Goal: Task Accomplishment & Management: Manage account settings

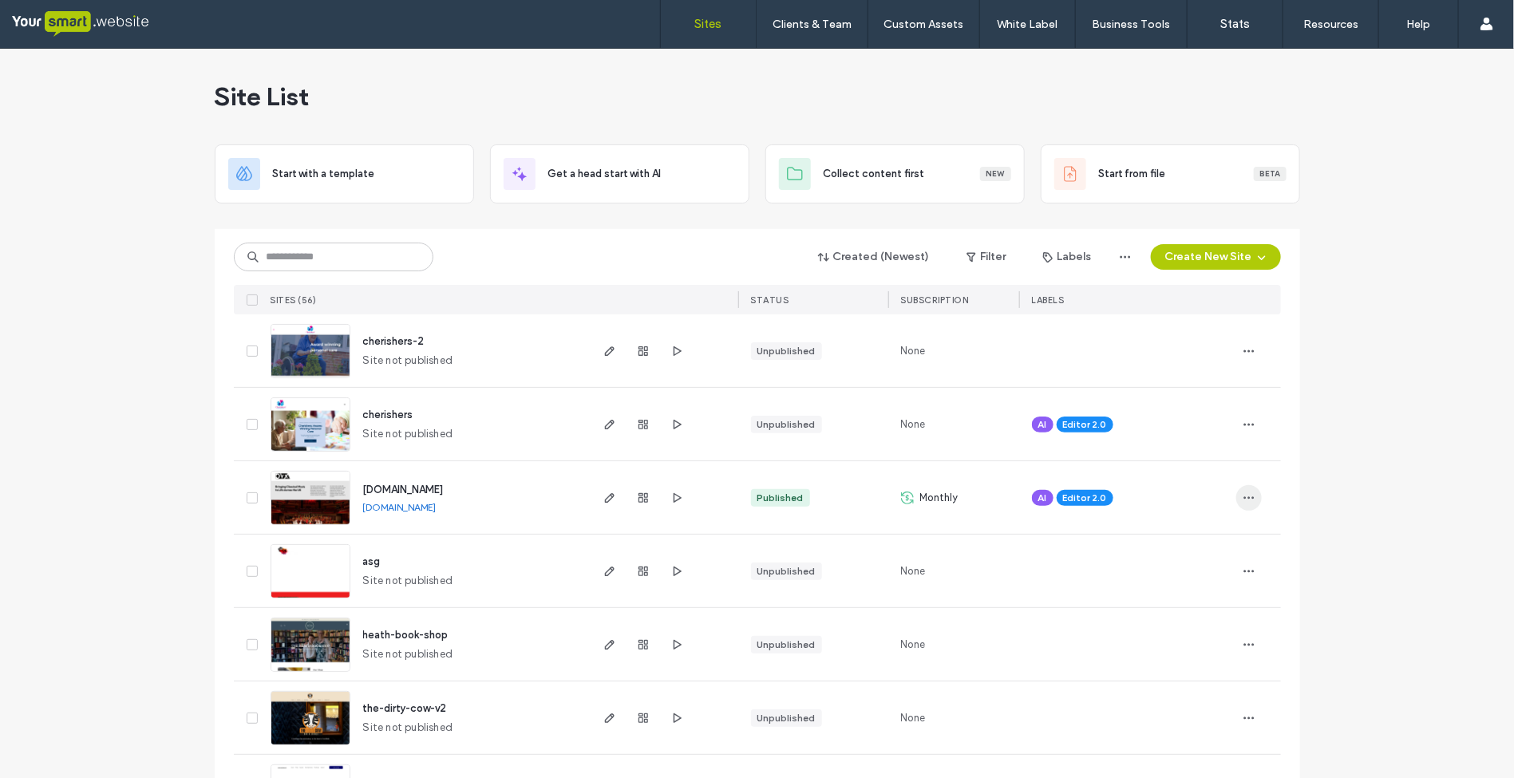
click at [1243, 503] on icon "button" at bounding box center [1249, 498] width 13 height 13
click at [603, 499] on icon "button" at bounding box center [609, 498] width 13 height 13
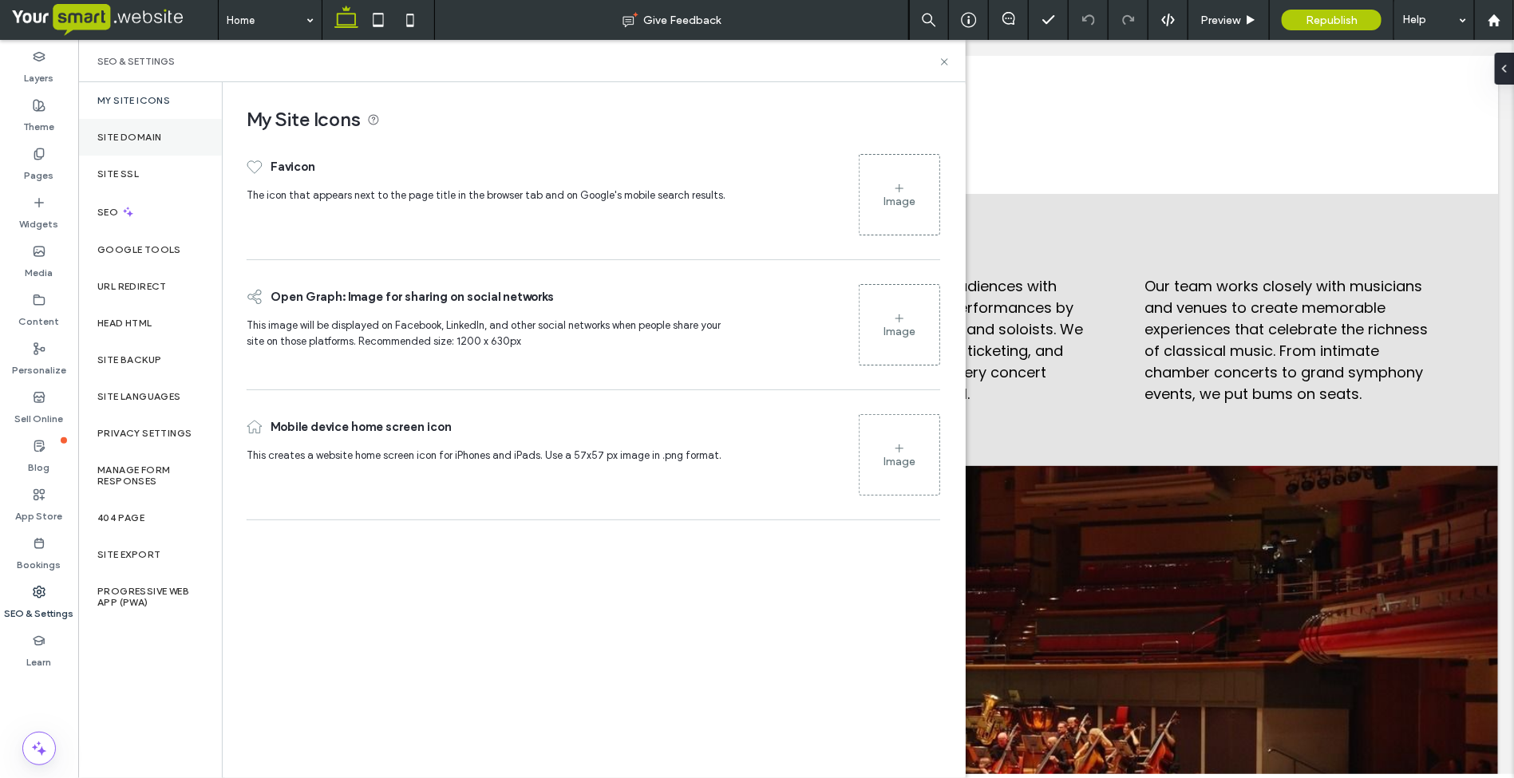
click at [134, 136] on label "Site Domain" at bounding box center [129, 137] width 64 height 11
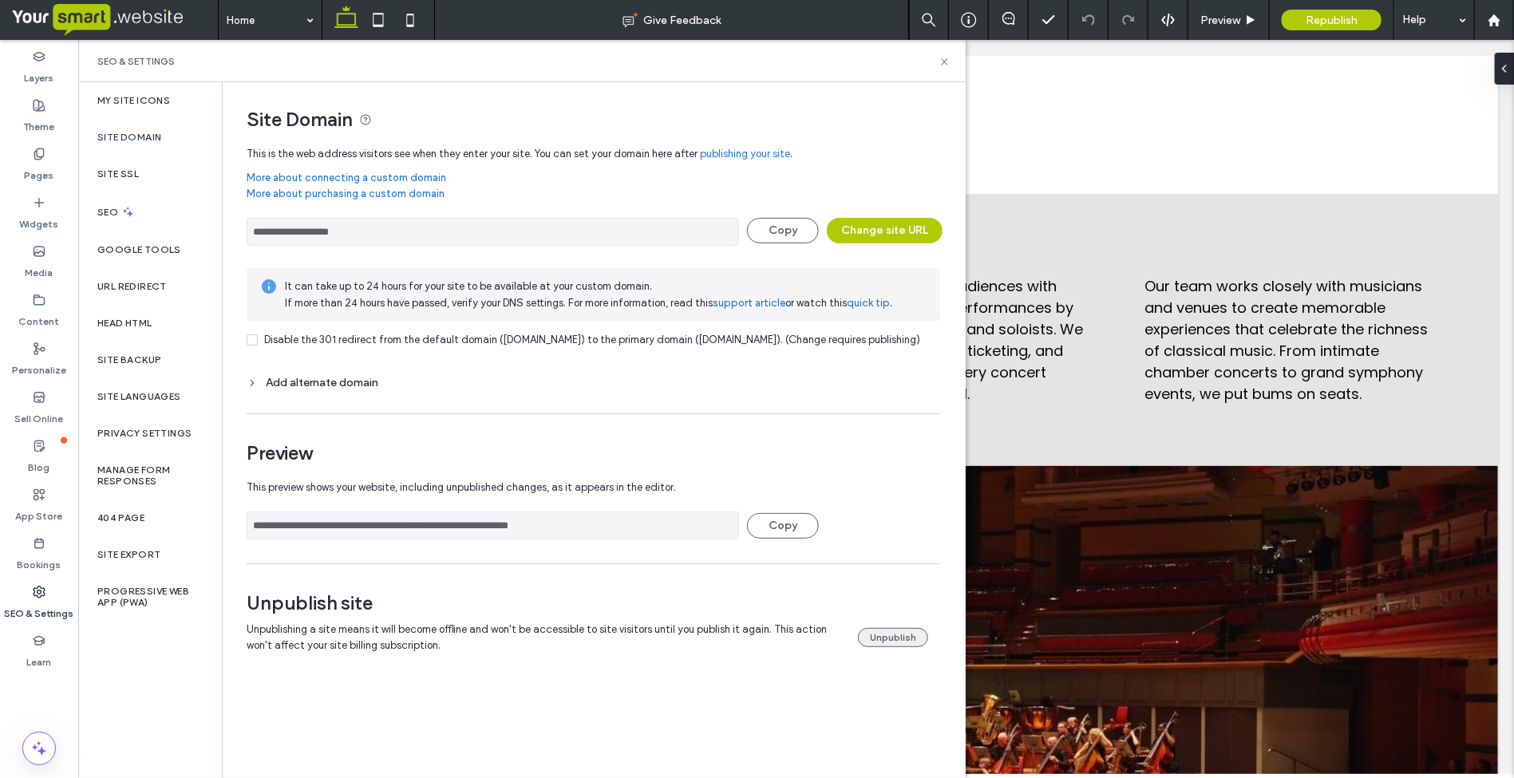
click at [899, 647] on button "Unpublish" at bounding box center [893, 637] width 70 height 19
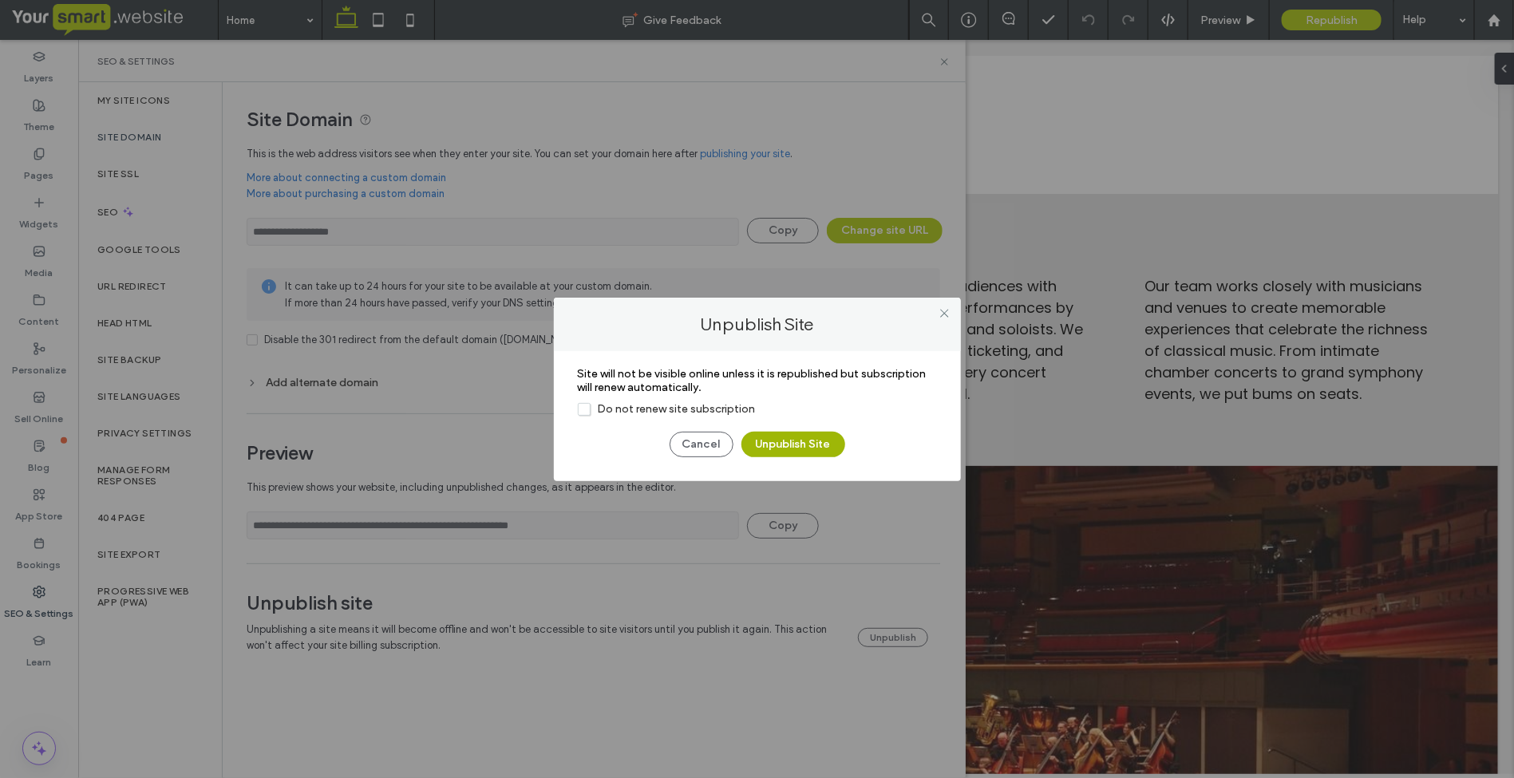
click at [803, 437] on button "Unpublish Site" at bounding box center [794, 445] width 104 height 26
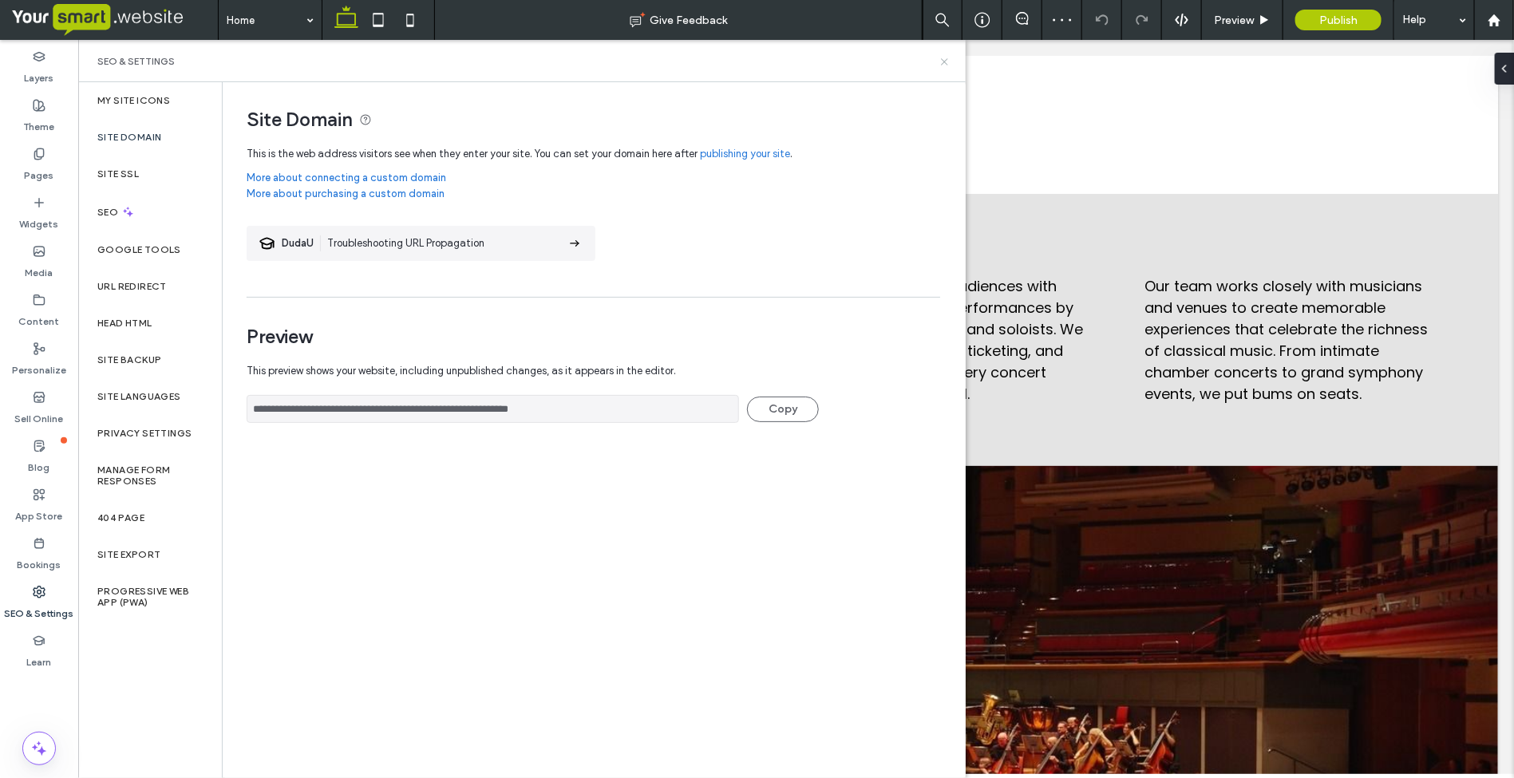
click at [942, 60] on icon at bounding box center [945, 62] width 12 height 12
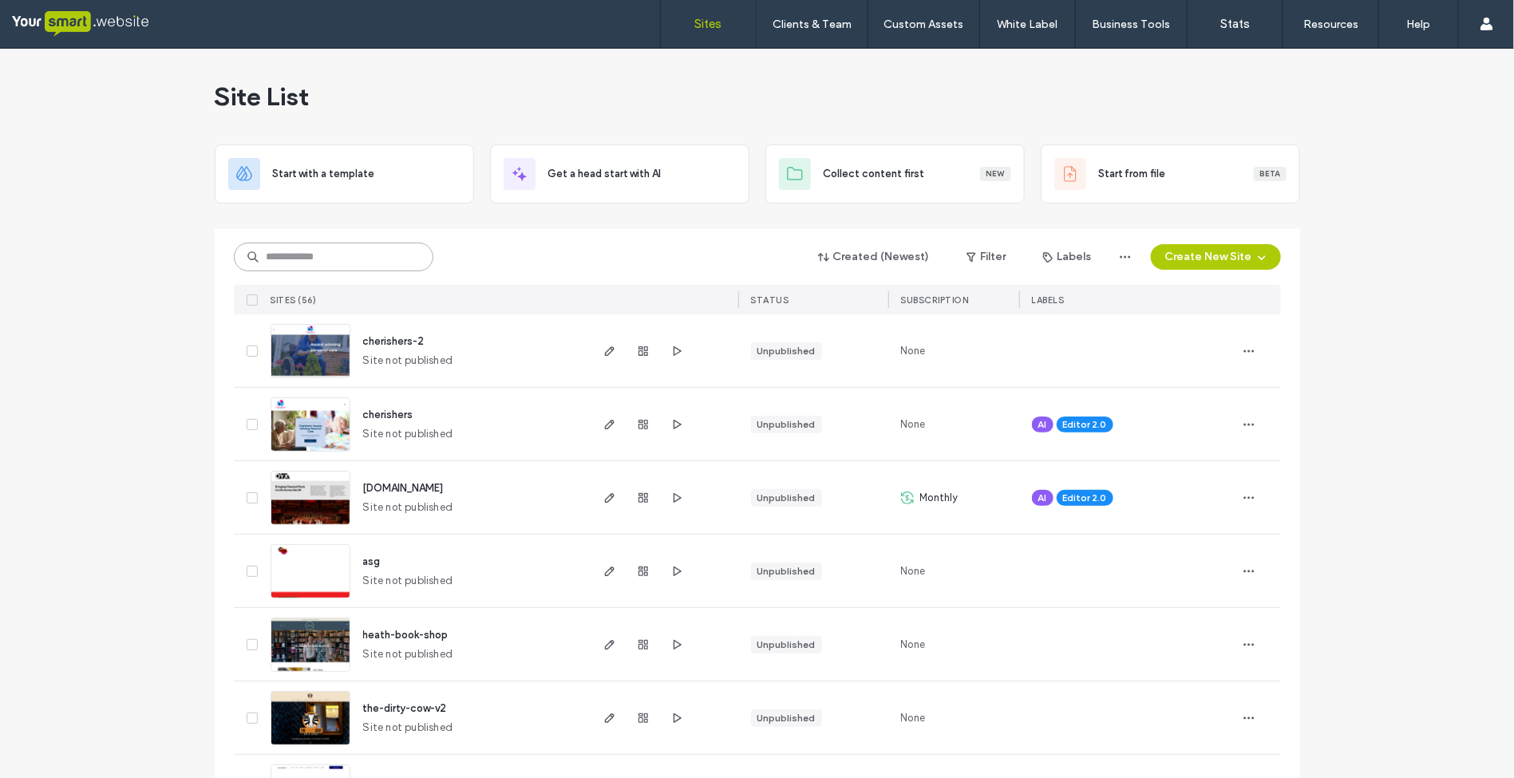
click at [280, 258] on input at bounding box center [334, 257] width 200 height 29
type input "******"
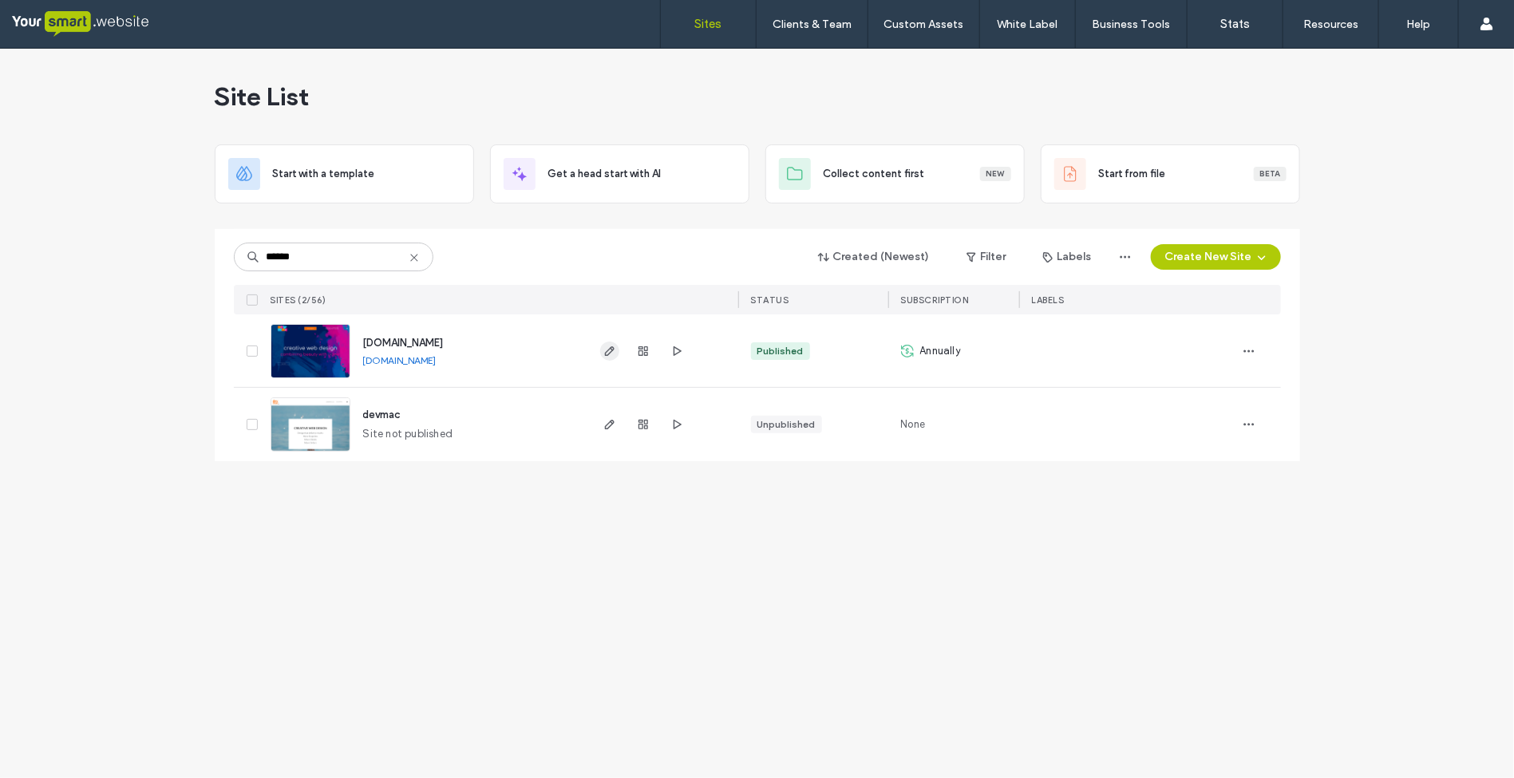
click at [603, 352] on icon "button" at bounding box center [609, 351] width 13 height 13
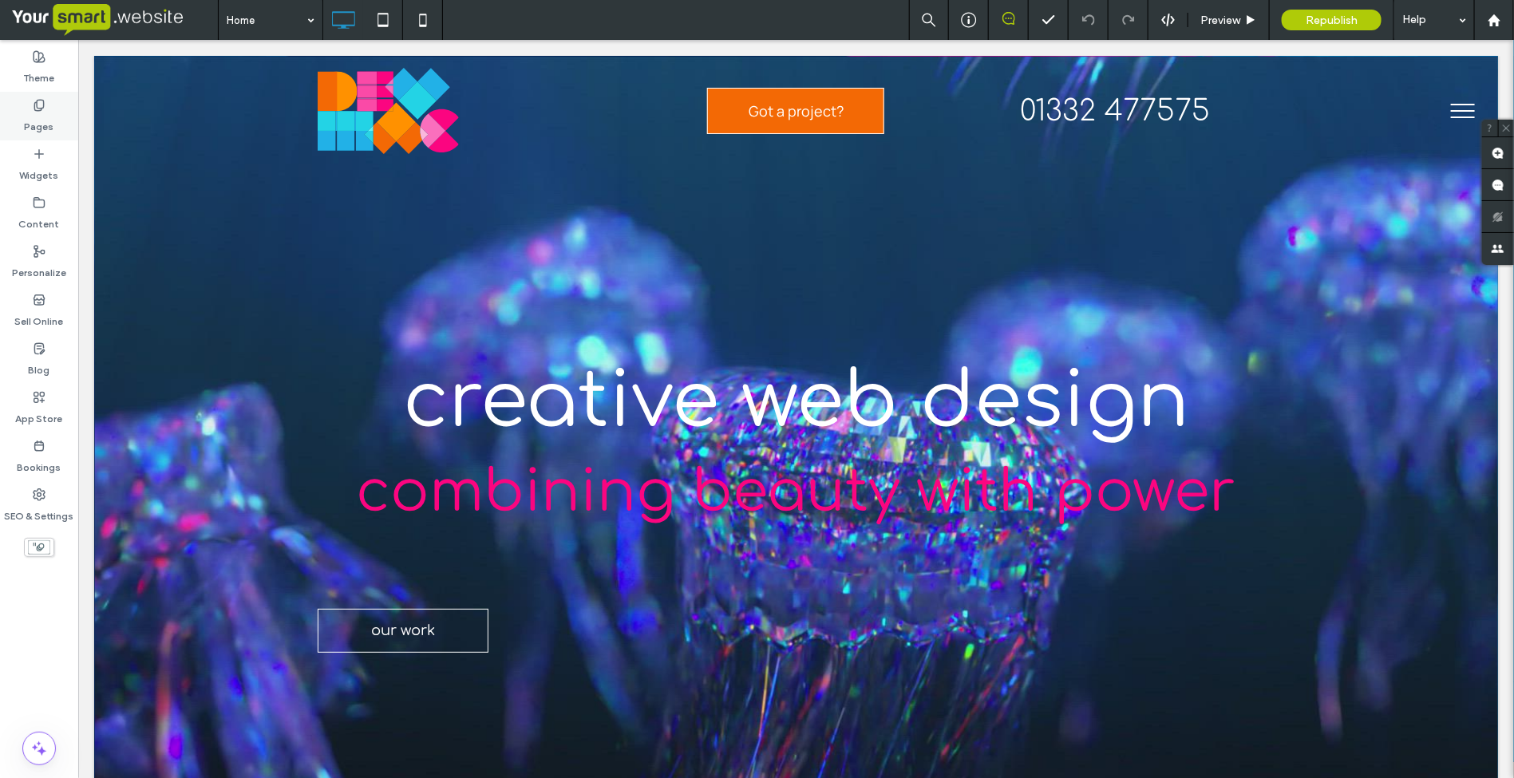
click at [52, 109] on div "Pages" at bounding box center [39, 116] width 78 height 49
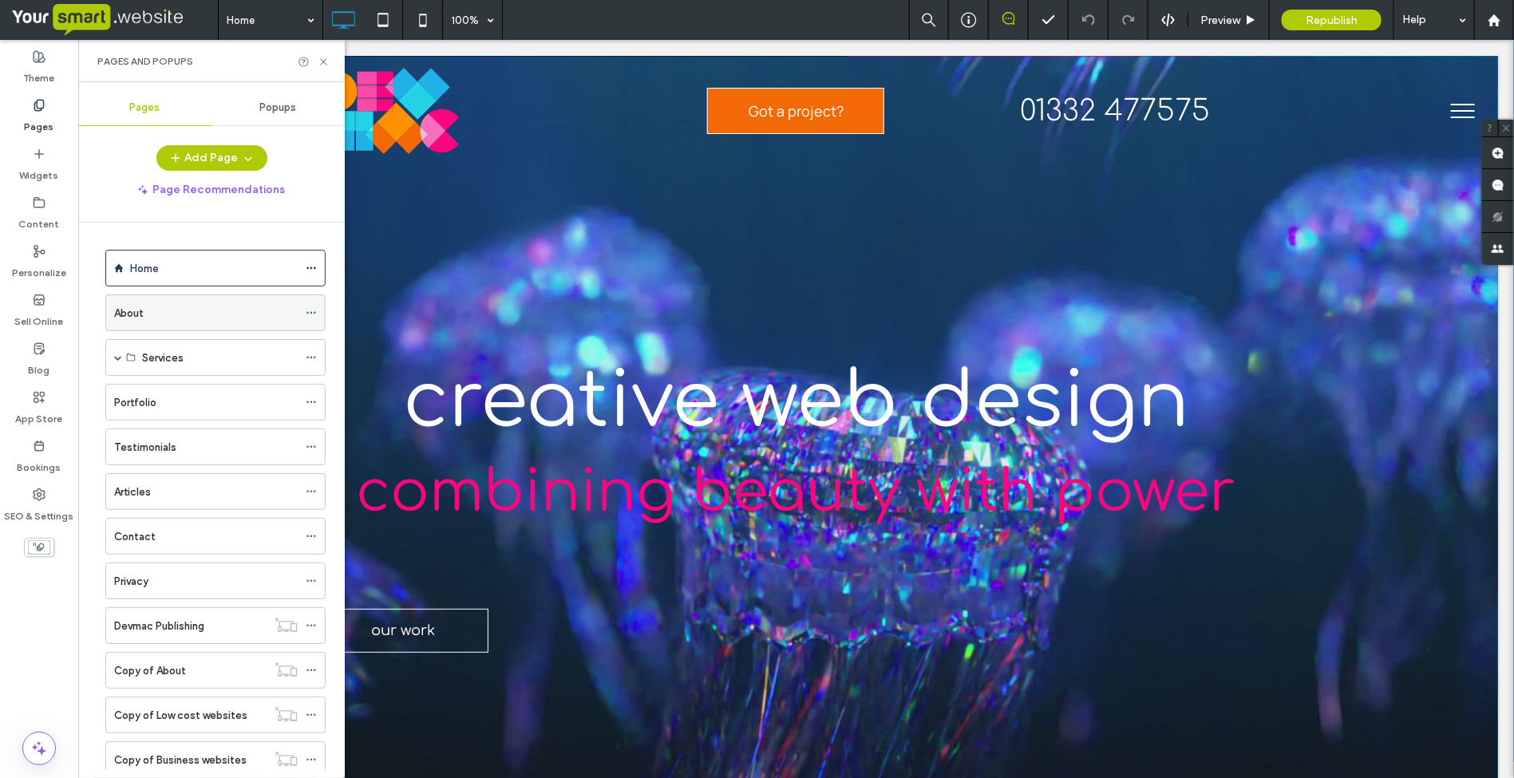
click at [142, 314] on label "About" at bounding box center [129, 313] width 30 height 28
click at [308, 314] on use at bounding box center [311, 313] width 9 height 2
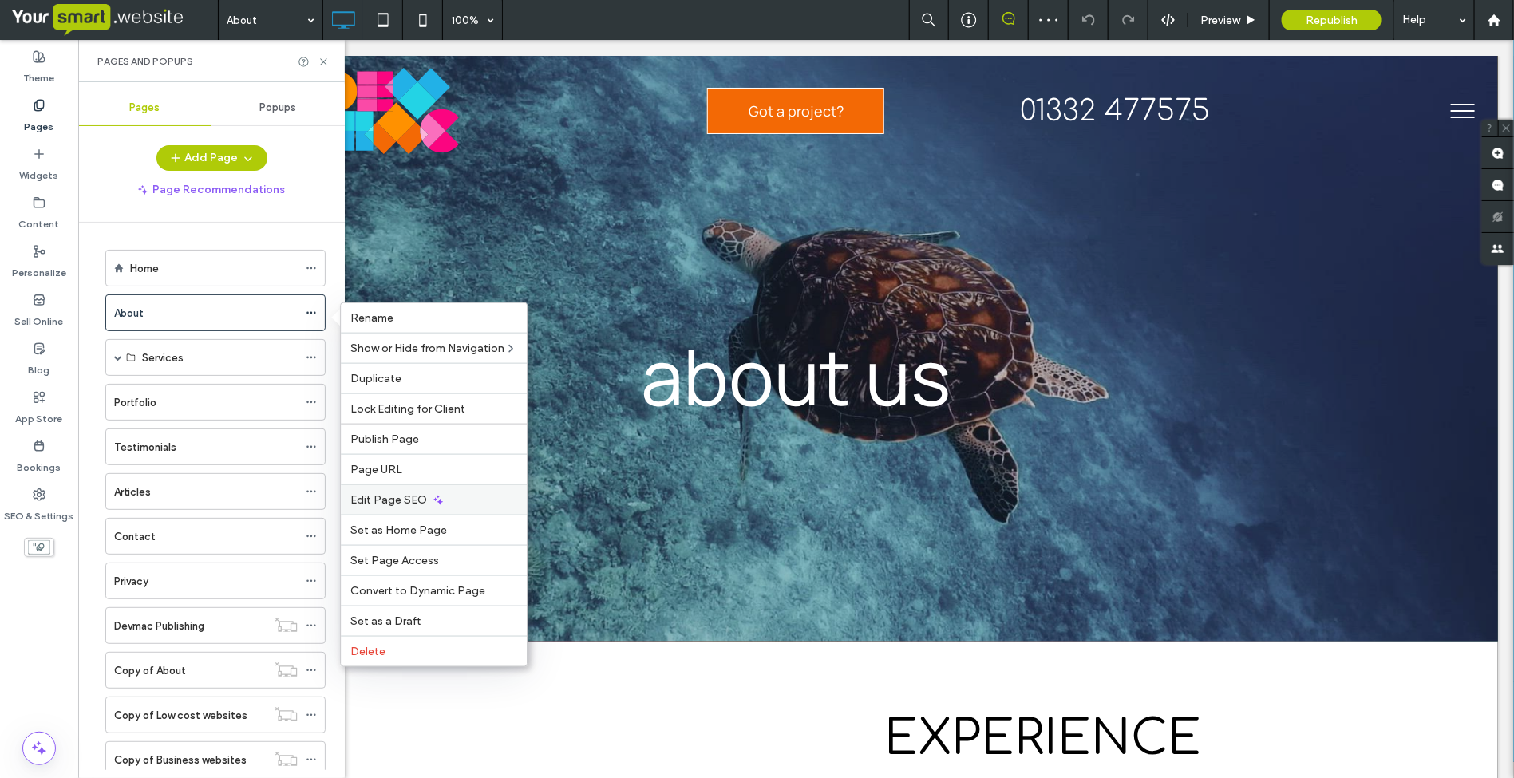
click at [364, 501] on span "Edit Page SEO" at bounding box center [388, 500] width 77 height 14
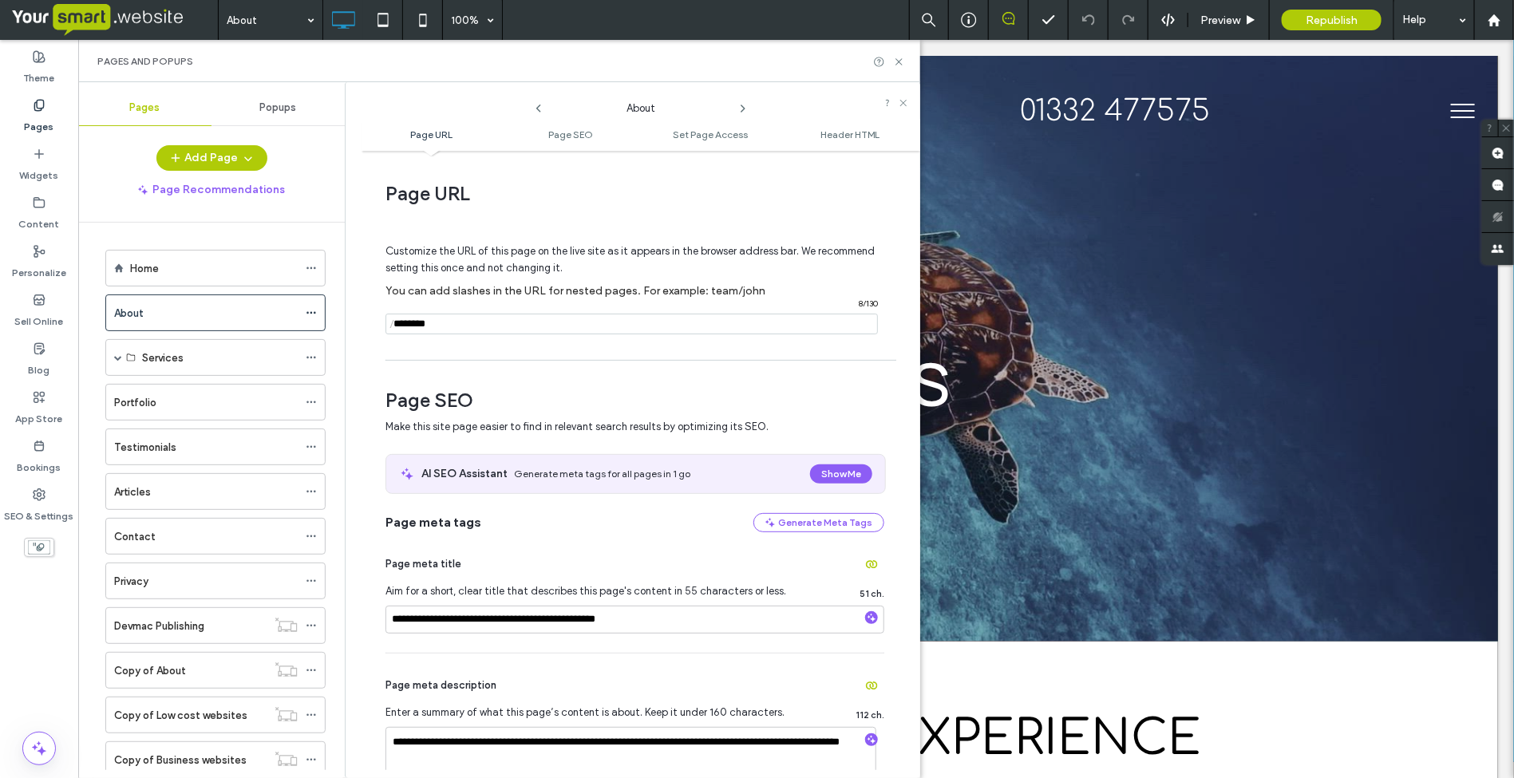
scroll to position [100, 0]
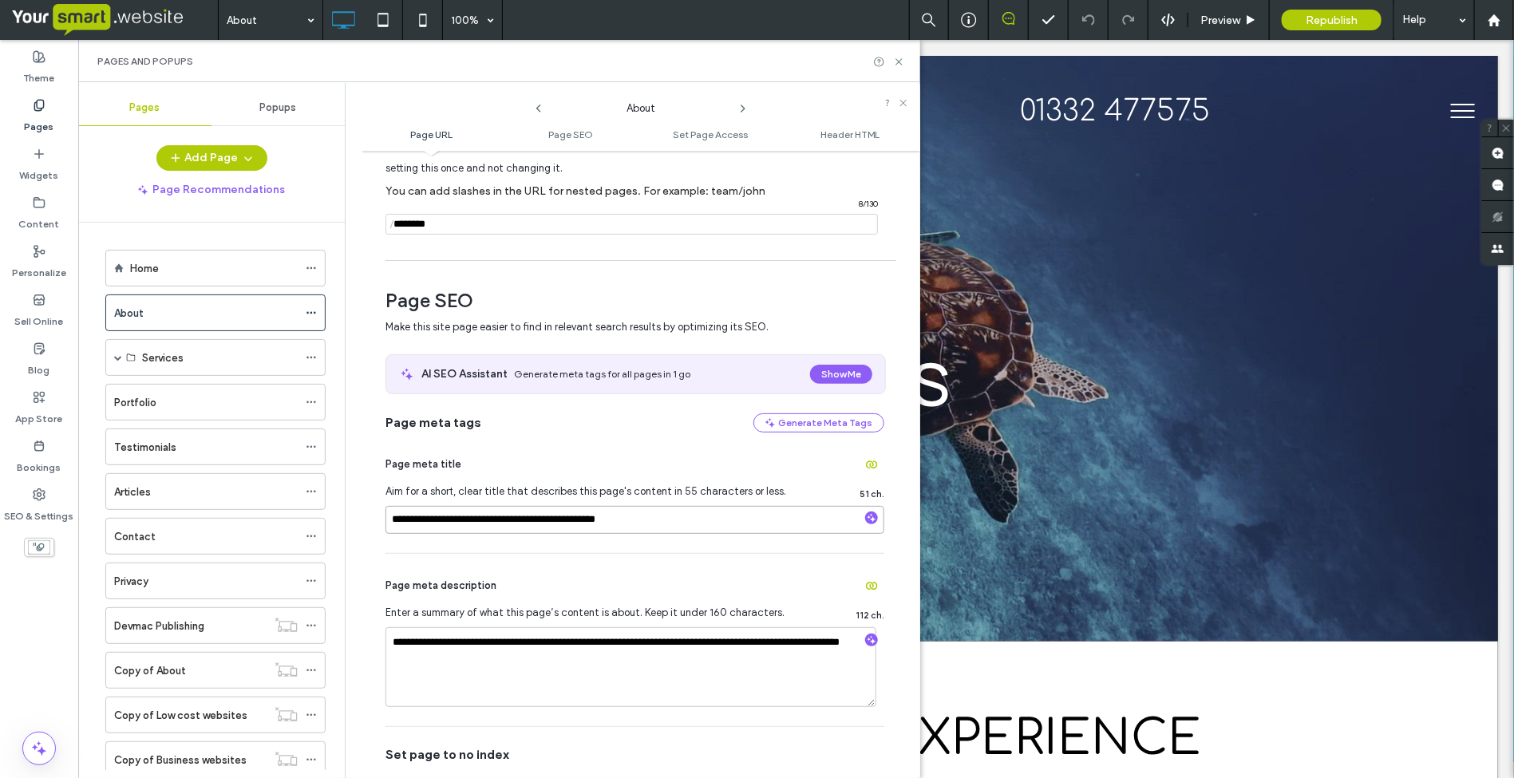
drag, startPoint x: 669, startPoint y: 527, endPoint x: 372, endPoint y: 524, distance: 296.9
click at [372, 524] on div "**********" at bounding box center [641, 464] width 559 height 611
click at [121, 357] on span at bounding box center [118, 358] width 8 height 8
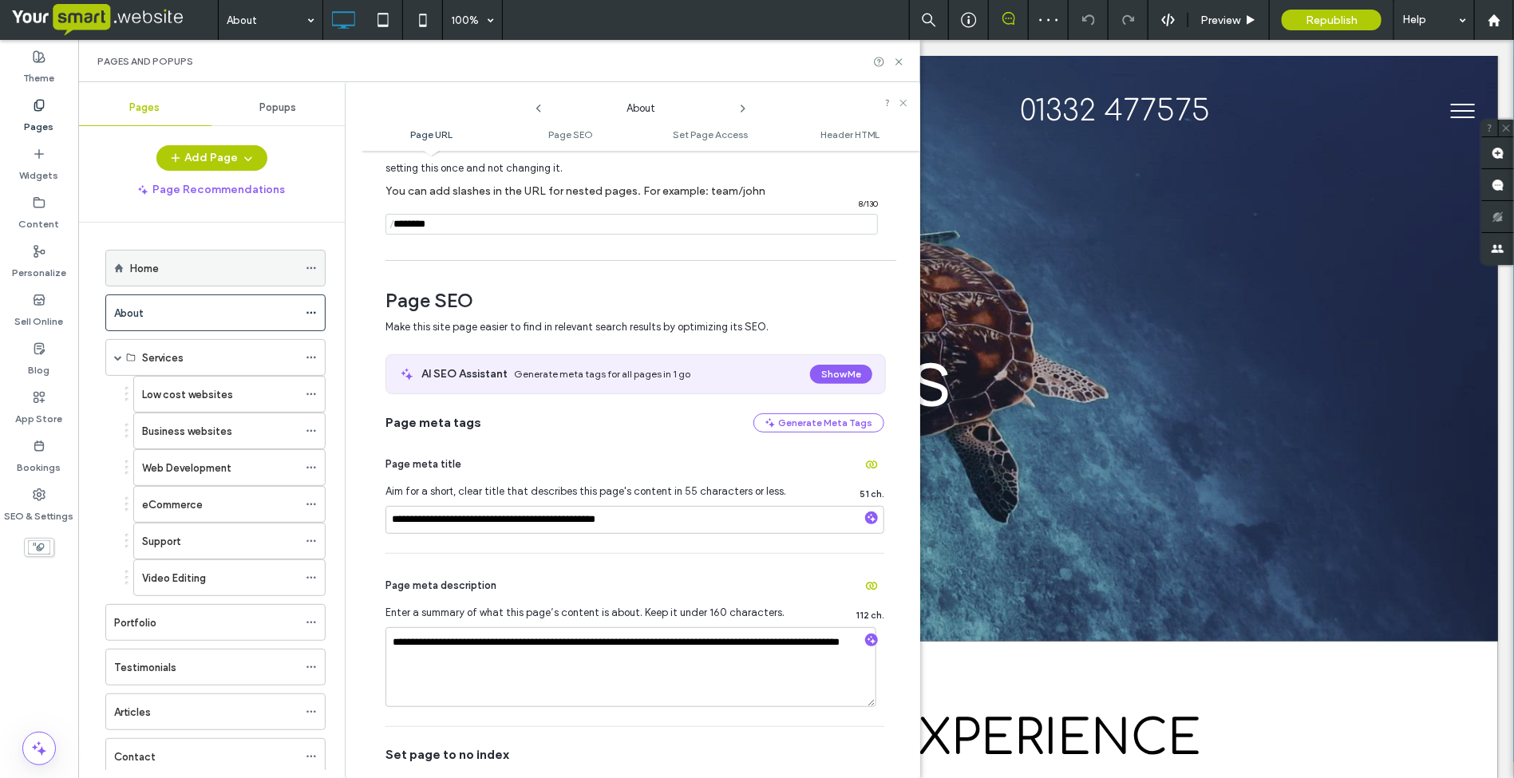
click at [205, 266] on div "Home" at bounding box center [214, 268] width 168 height 17
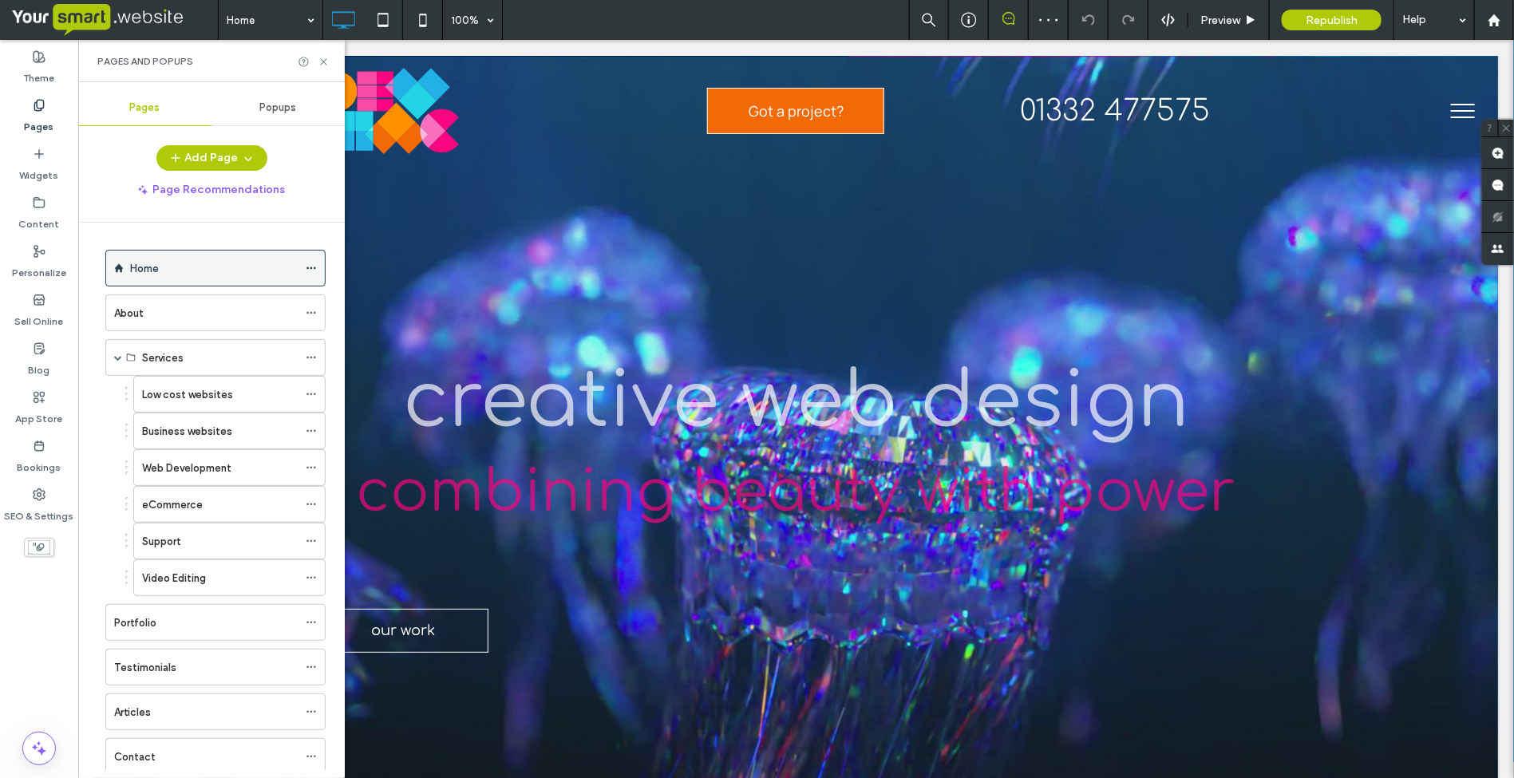
click at [310, 273] on icon at bounding box center [311, 268] width 11 height 11
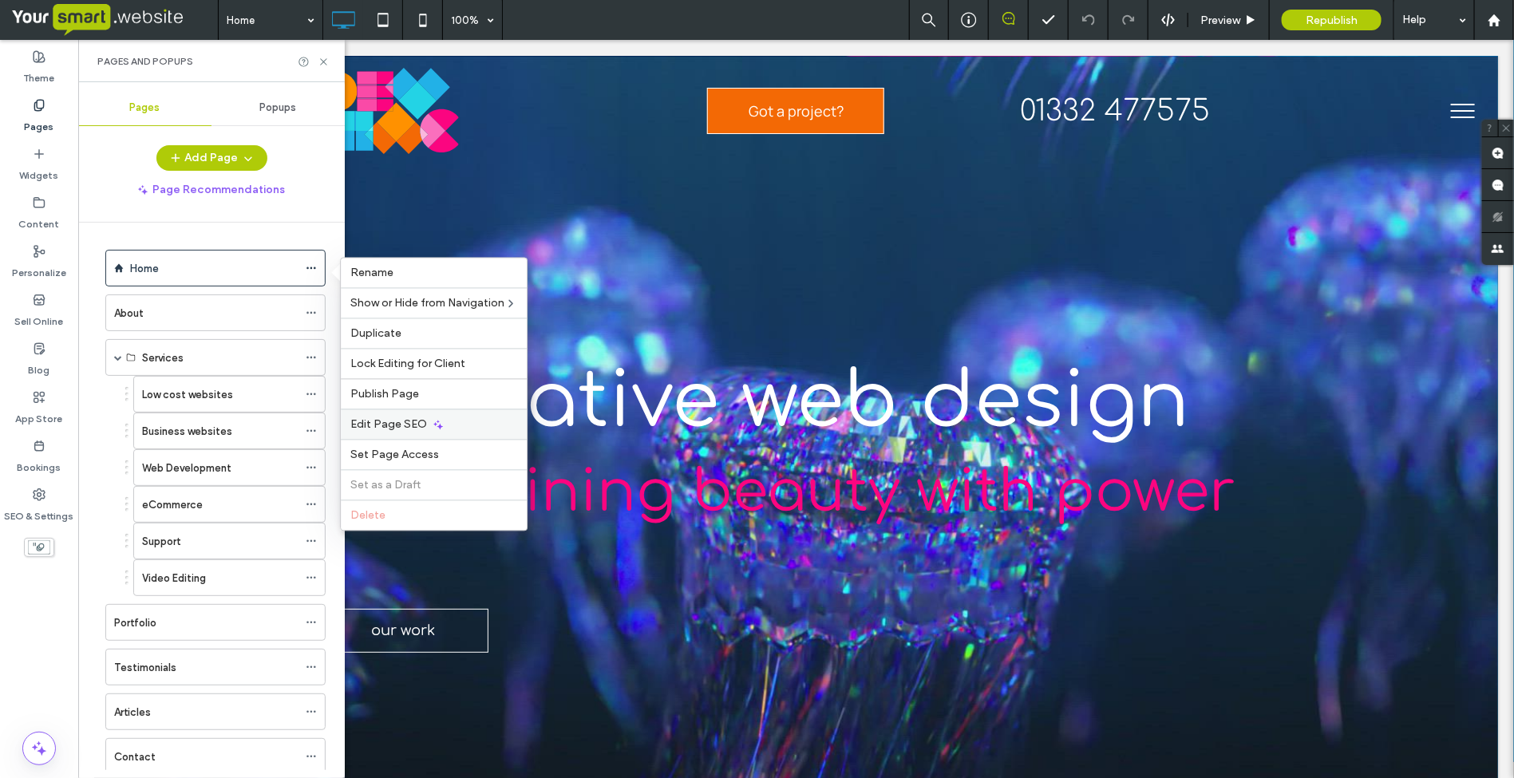
click at [397, 421] on span "Edit Page SEO" at bounding box center [388, 425] width 77 height 14
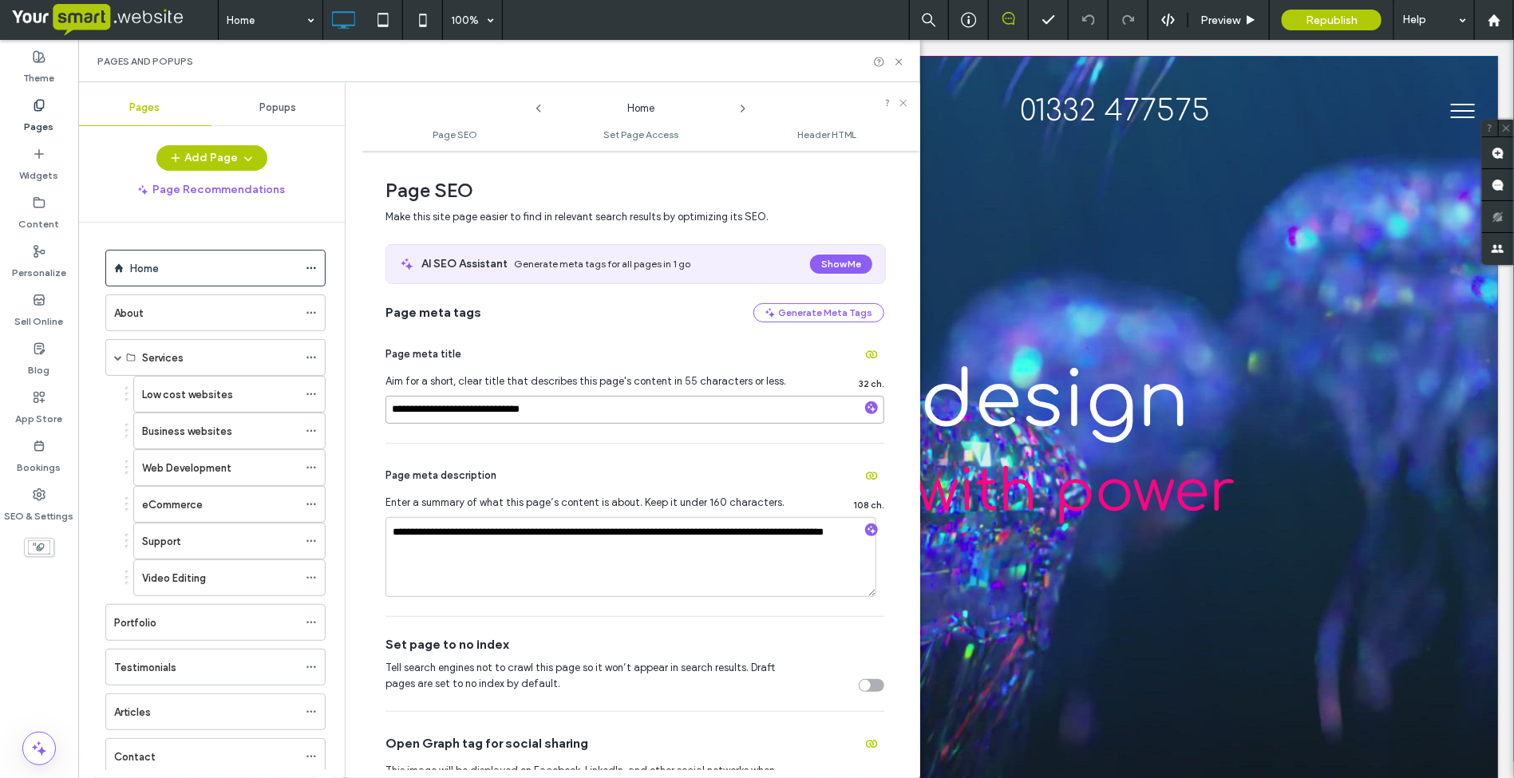
drag, startPoint x: 591, startPoint y: 412, endPoint x: 358, endPoint y: 405, distance: 233.2
click at [358, 405] on div "**********" at bounding box center [632, 430] width 575 height 696
click at [192, 397] on label "Low cost websites" at bounding box center [187, 395] width 91 height 28
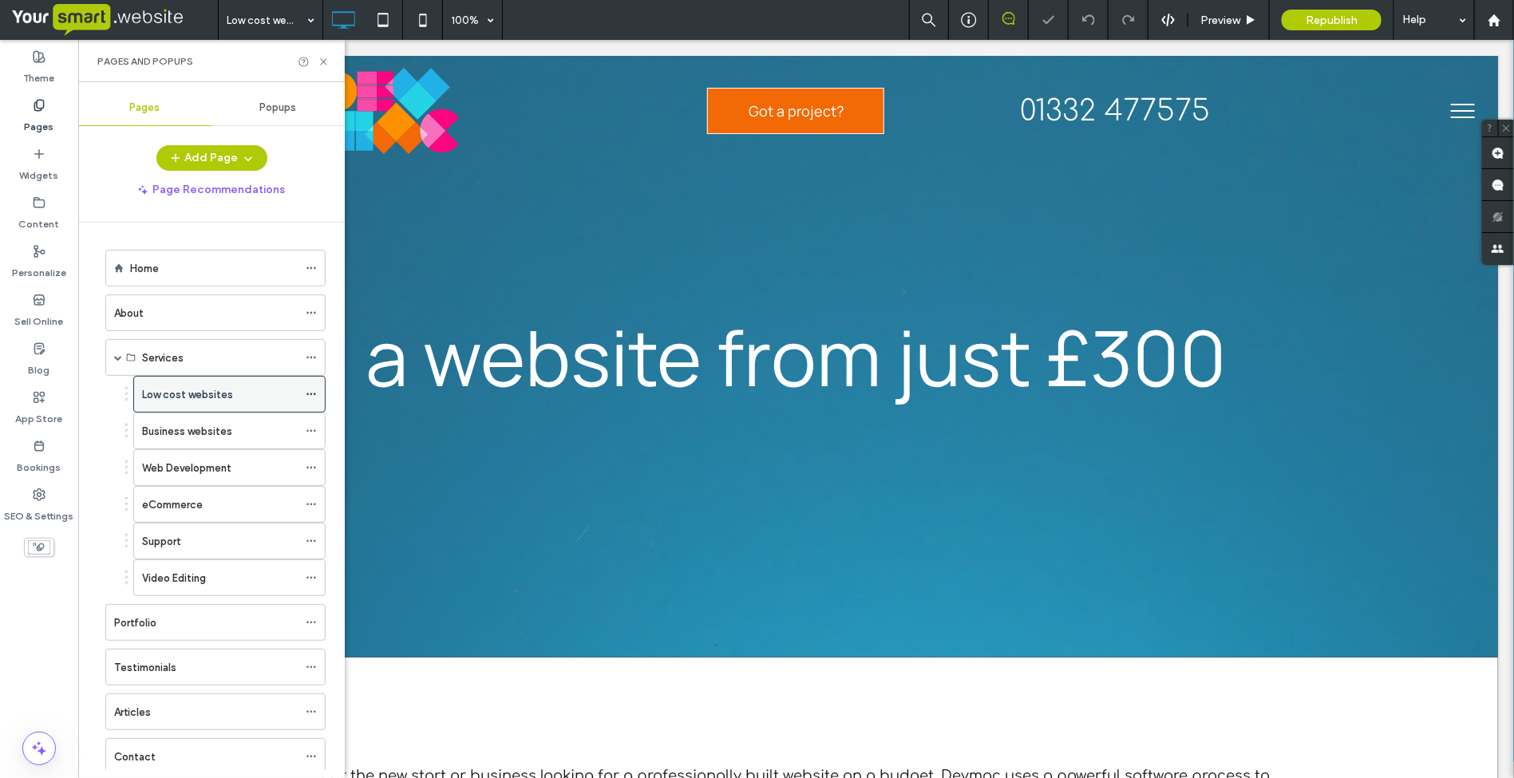
click at [311, 399] on icon at bounding box center [311, 394] width 11 height 11
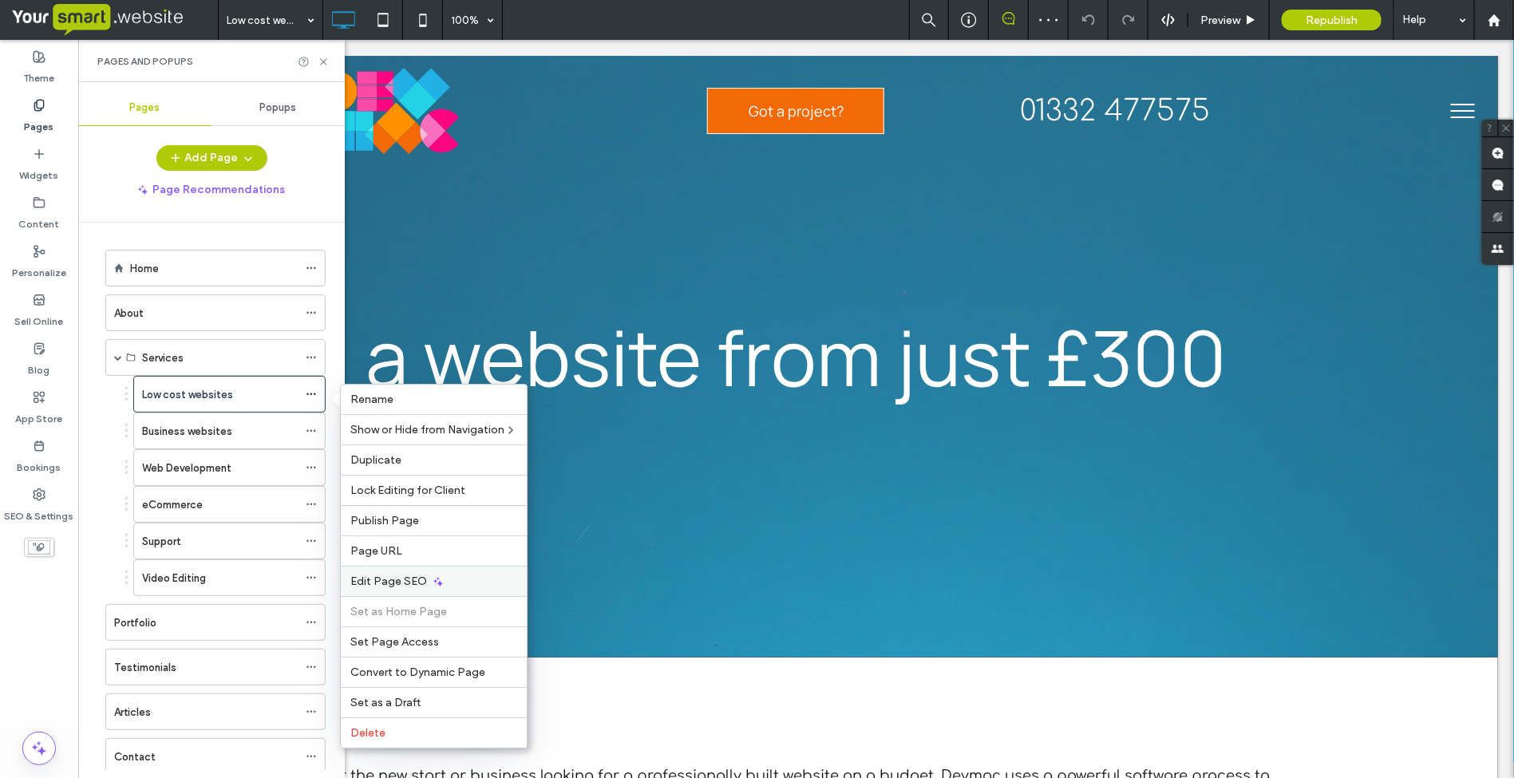
click at [401, 587] on span "Edit Page SEO" at bounding box center [388, 582] width 77 height 14
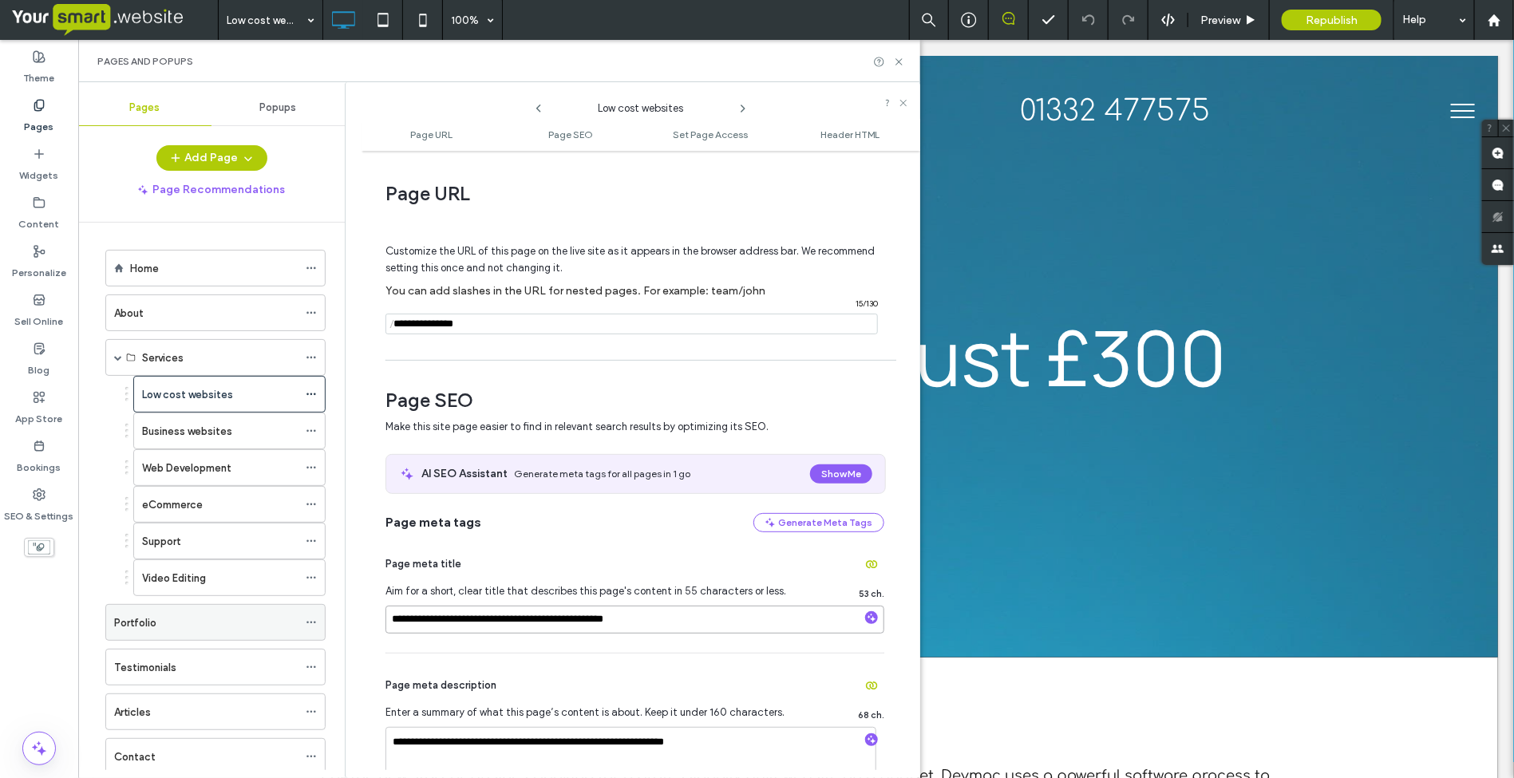
drag, startPoint x: 684, startPoint y: 620, endPoint x: 315, endPoint y: 612, distance: 368.9
click at [315, 612] on div "**********" at bounding box center [499, 430] width 842 height 696
click at [900, 61] on use at bounding box center [899, 61] width 6 height 6
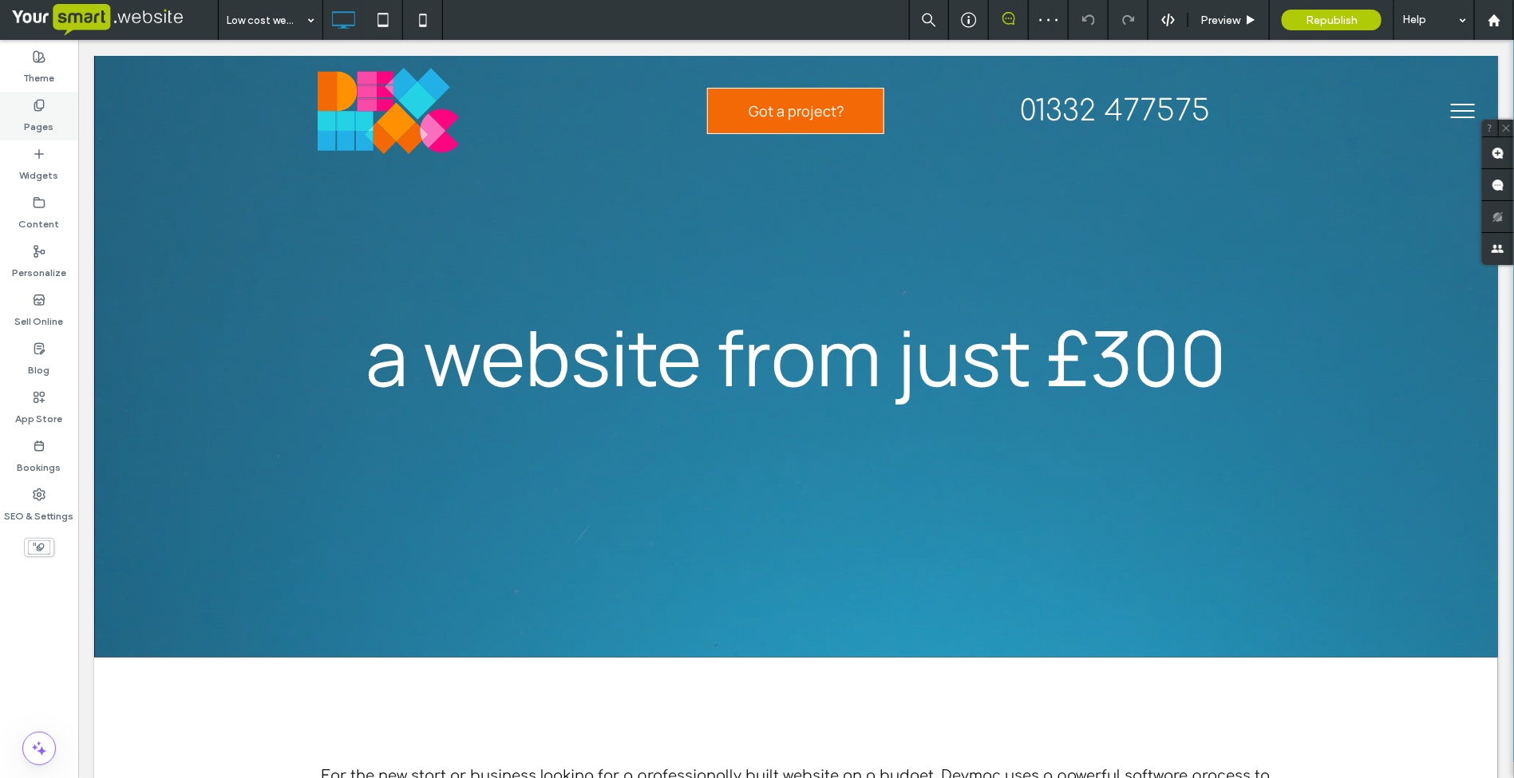
click at [33, 126] on label "Pages" at bounding box center [40, 123] width 30 height 22
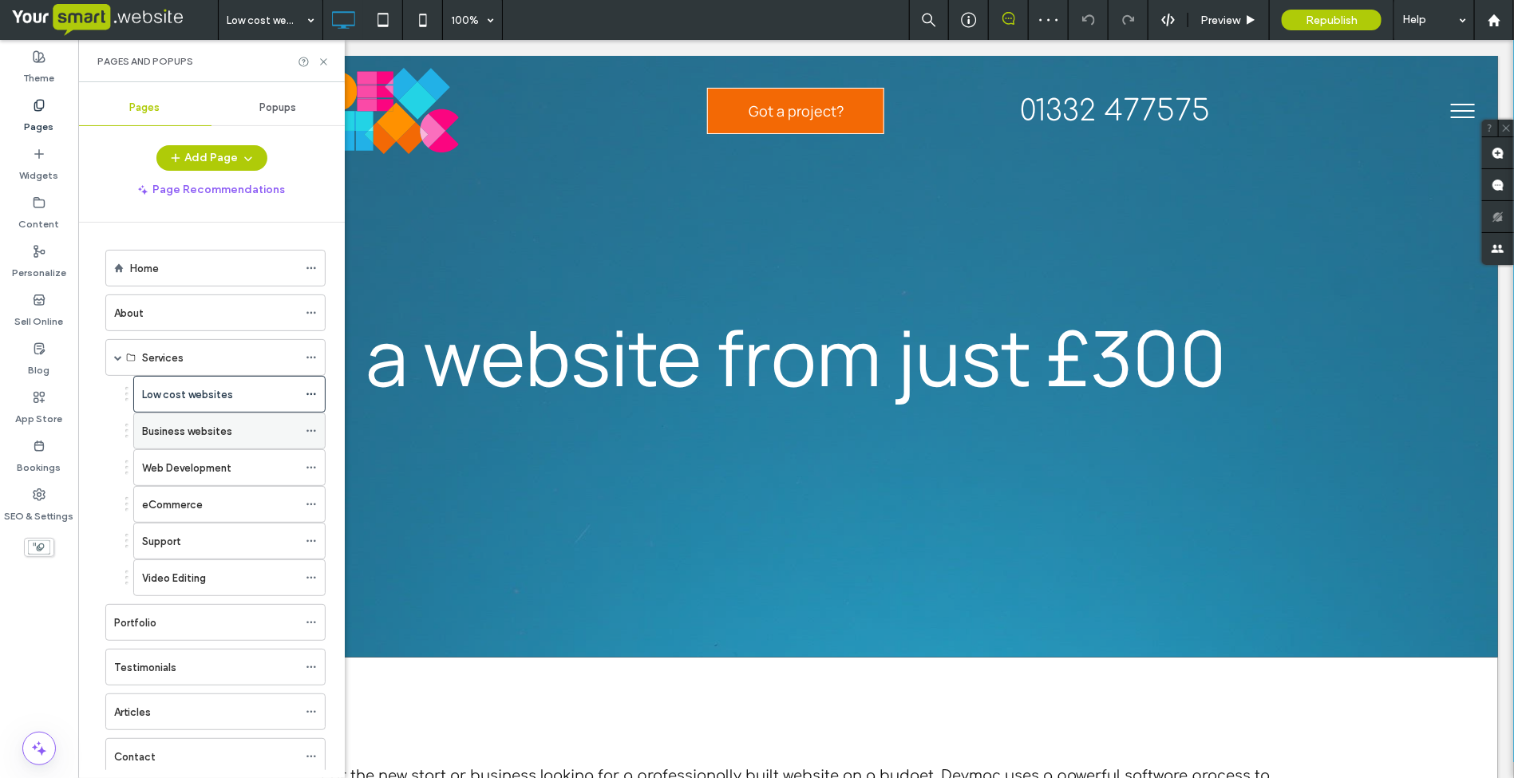
click at [190, 431] on label "Business websites" at bounding box center [187, 431] width 90 height 28
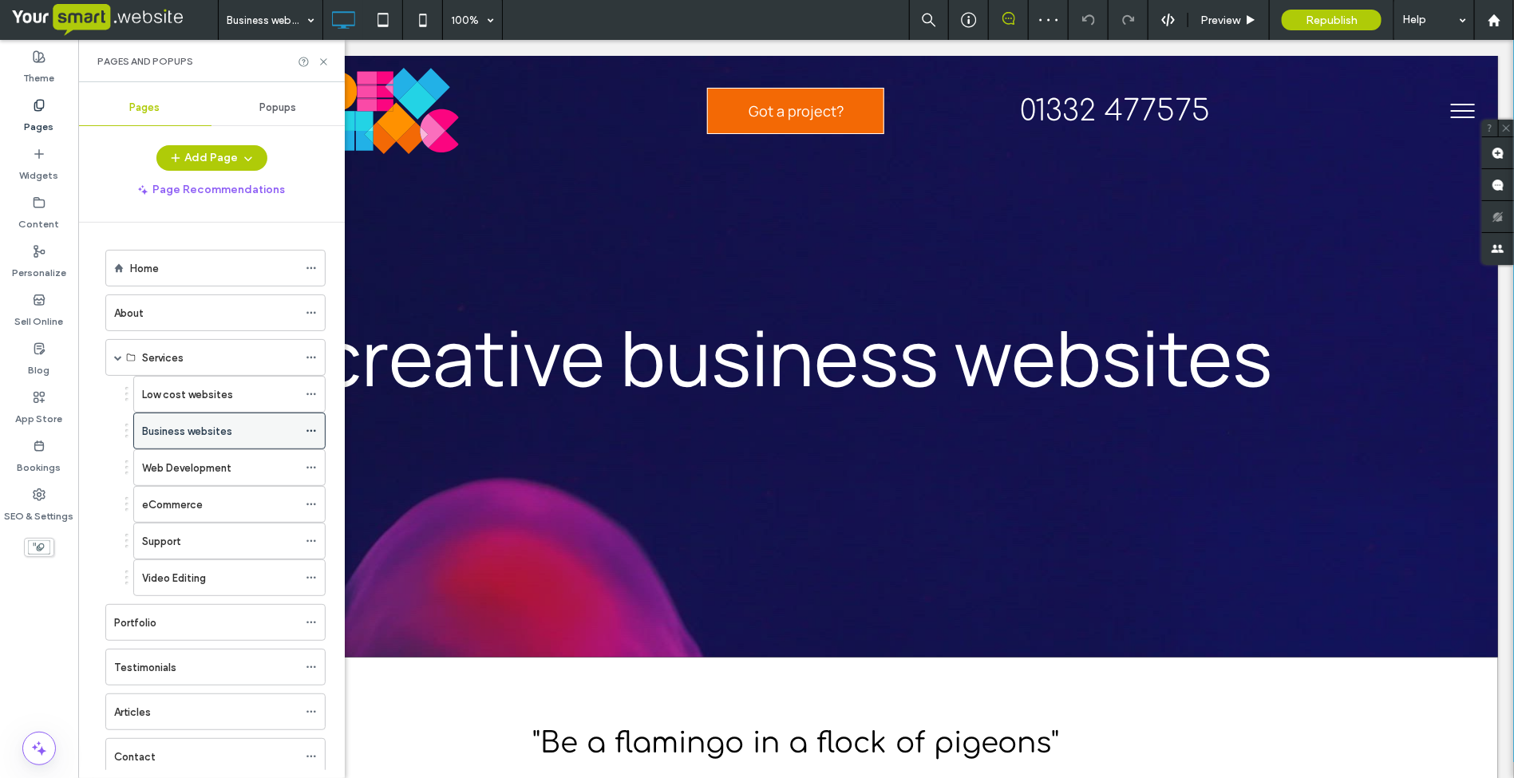
click at [313, 433] on icon at bounding box center [311, 430] width 11 height 11
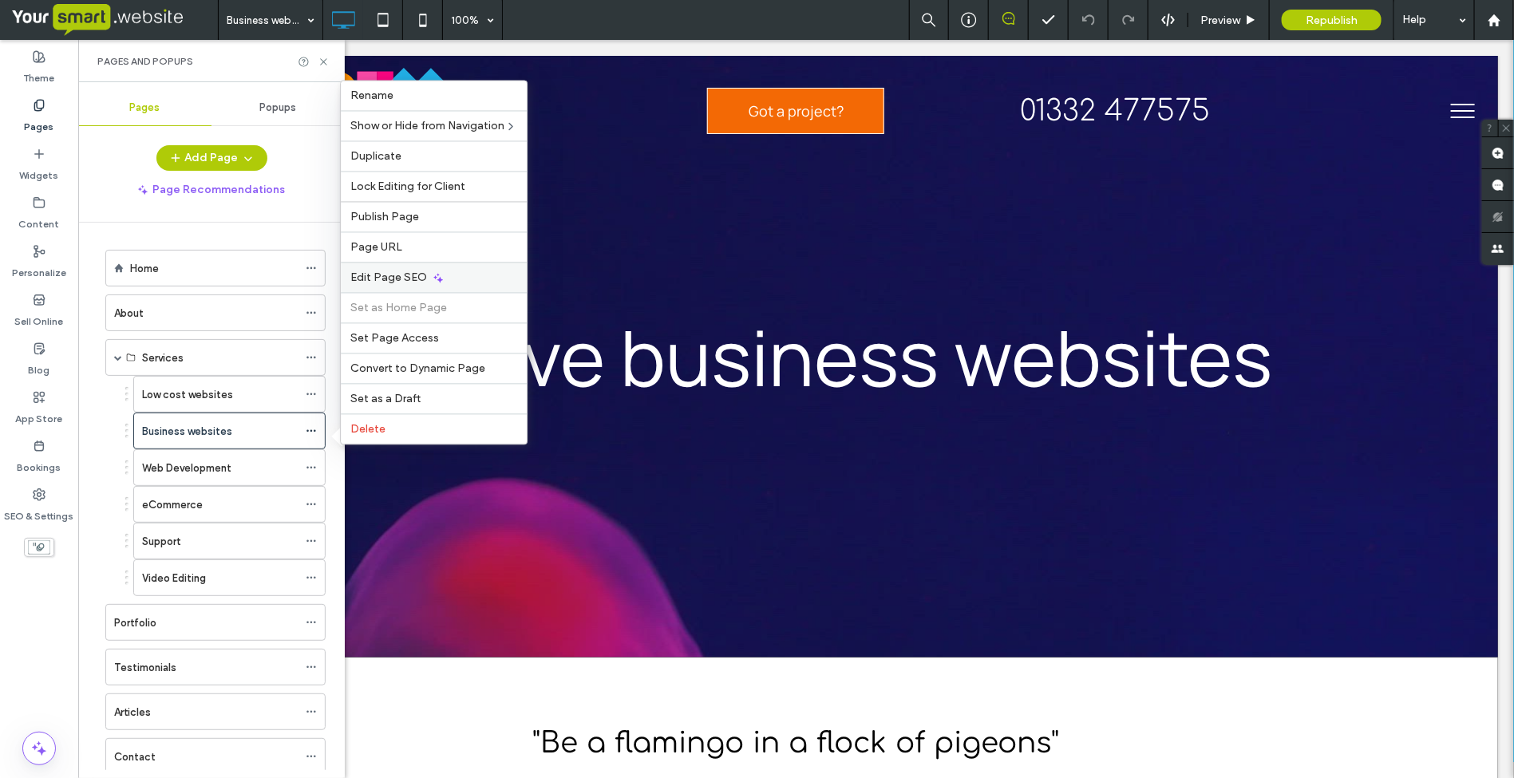
click at [405, 271] on span "Edit Page SEO" at bounding box center [388, 278] width 77 height 14
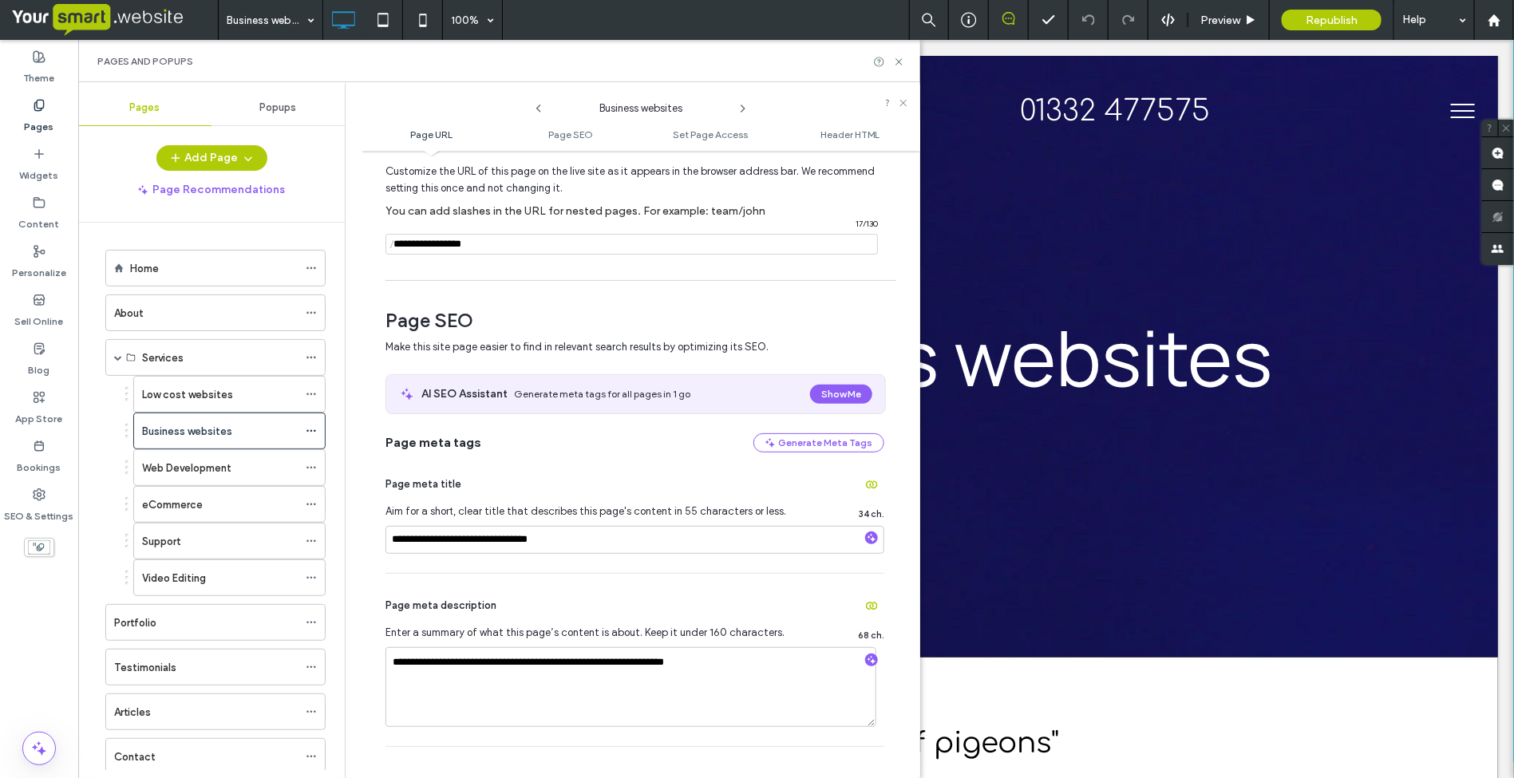
scroll to position [200, 0]
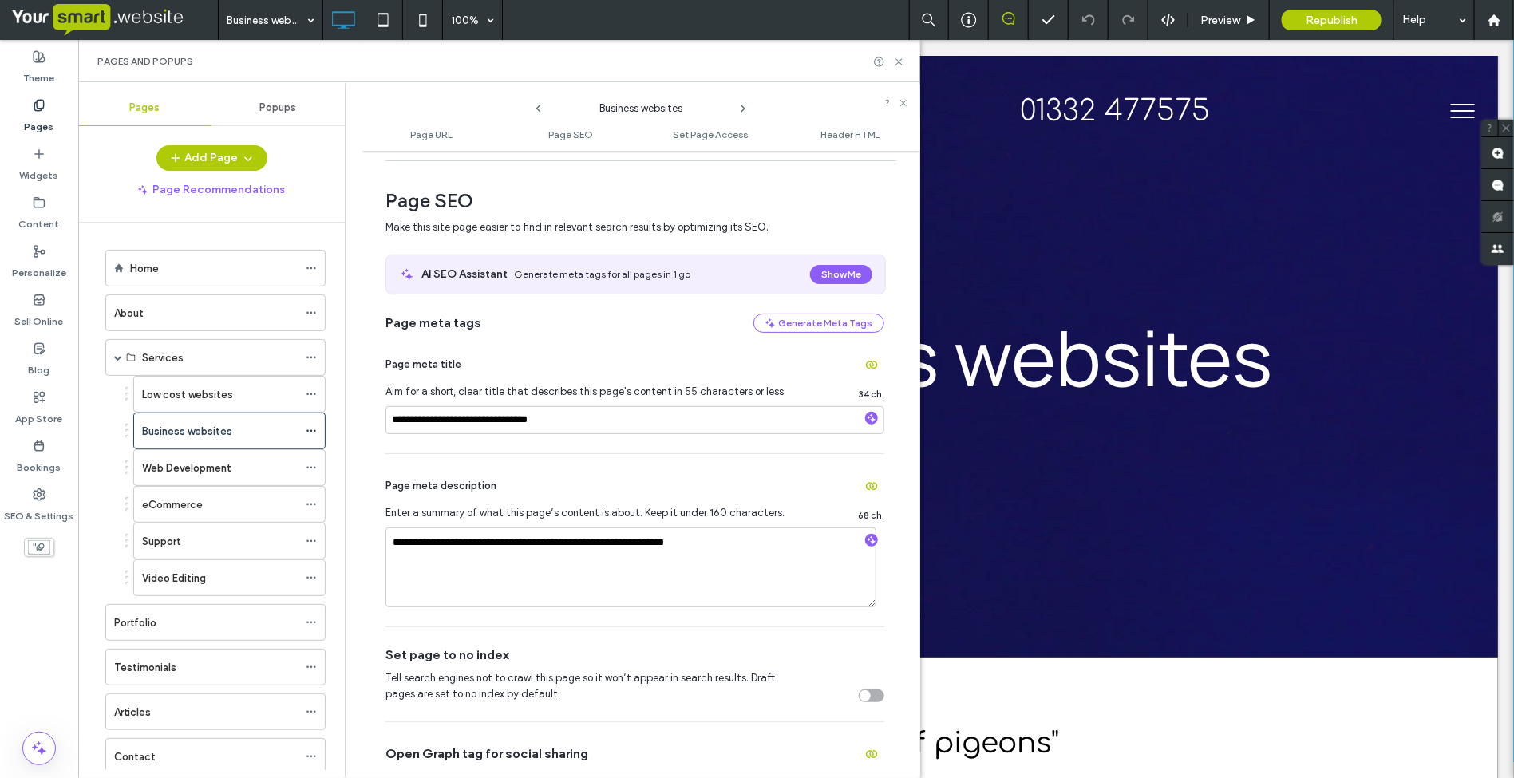
click at [30, 108] on div "Pages" at bounding box center [39, 116] width 78 height 49
click at [313, 465] on icon at bounding box center [311, 467] width 11 height 11
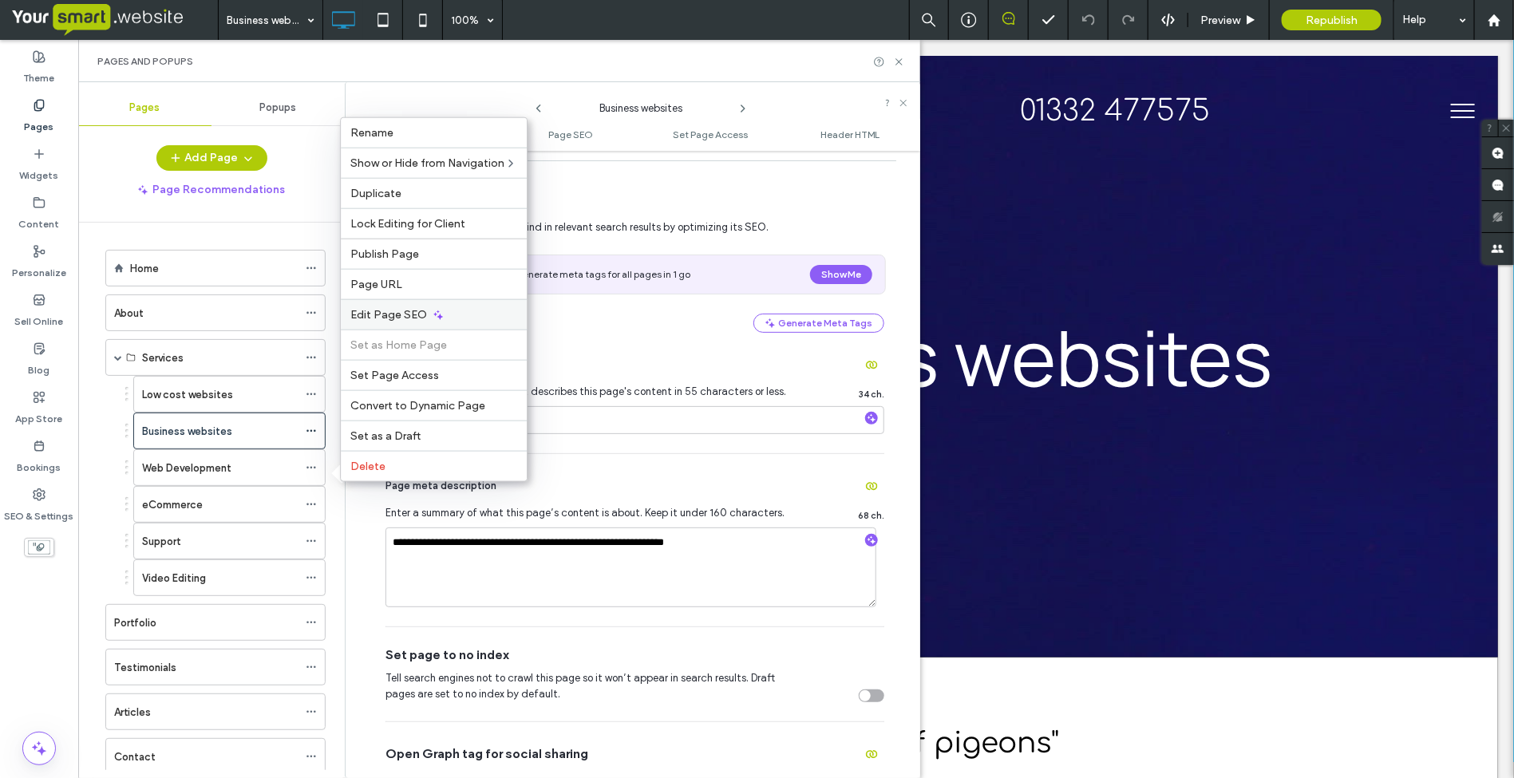
click at [400, 317] on span "Edit Page SEO" at bounding box center [388, 315] width 77 height 14
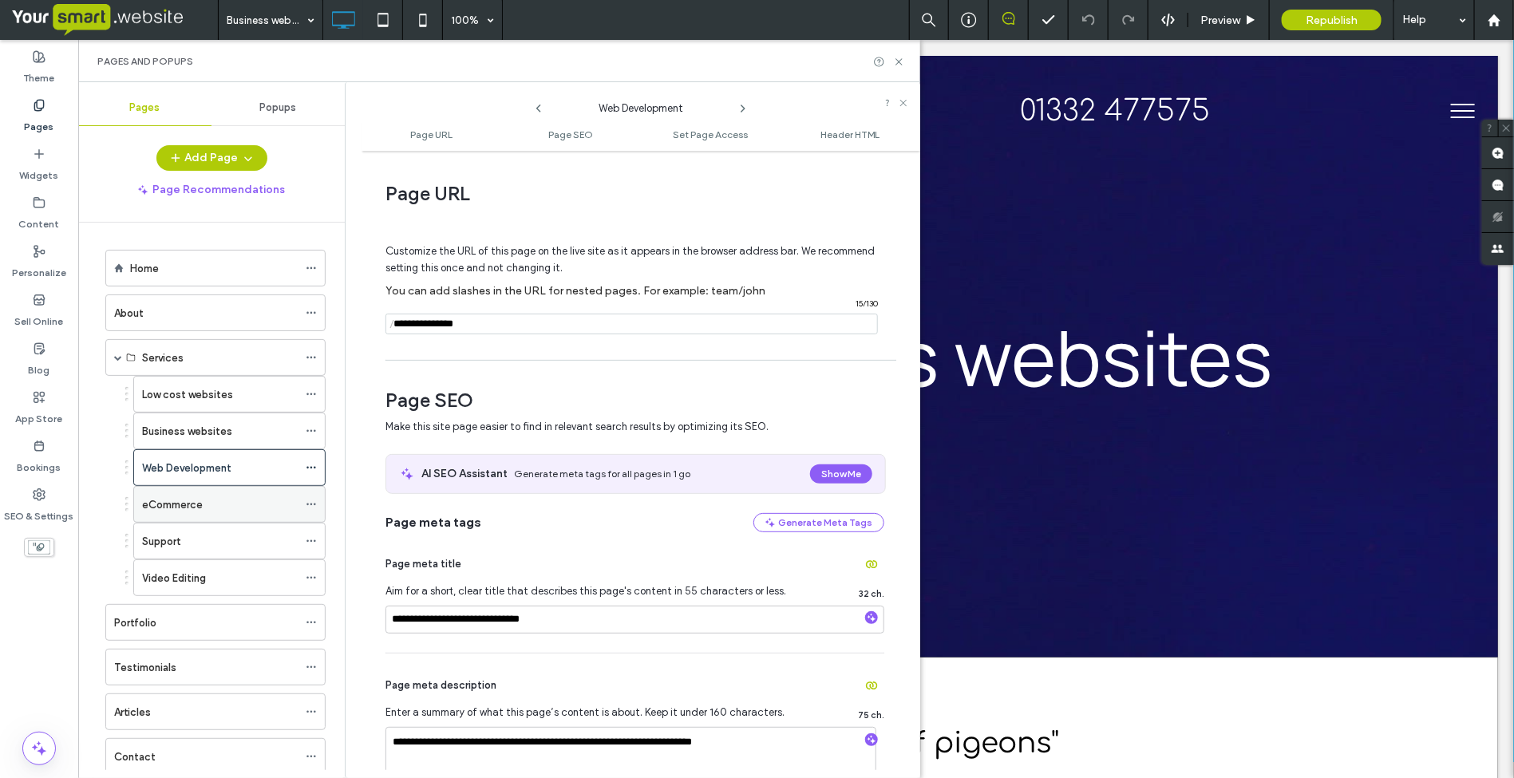
click at [176, 512] on label "eCommerce" at bounding box center [172, 505] width 61 height 28
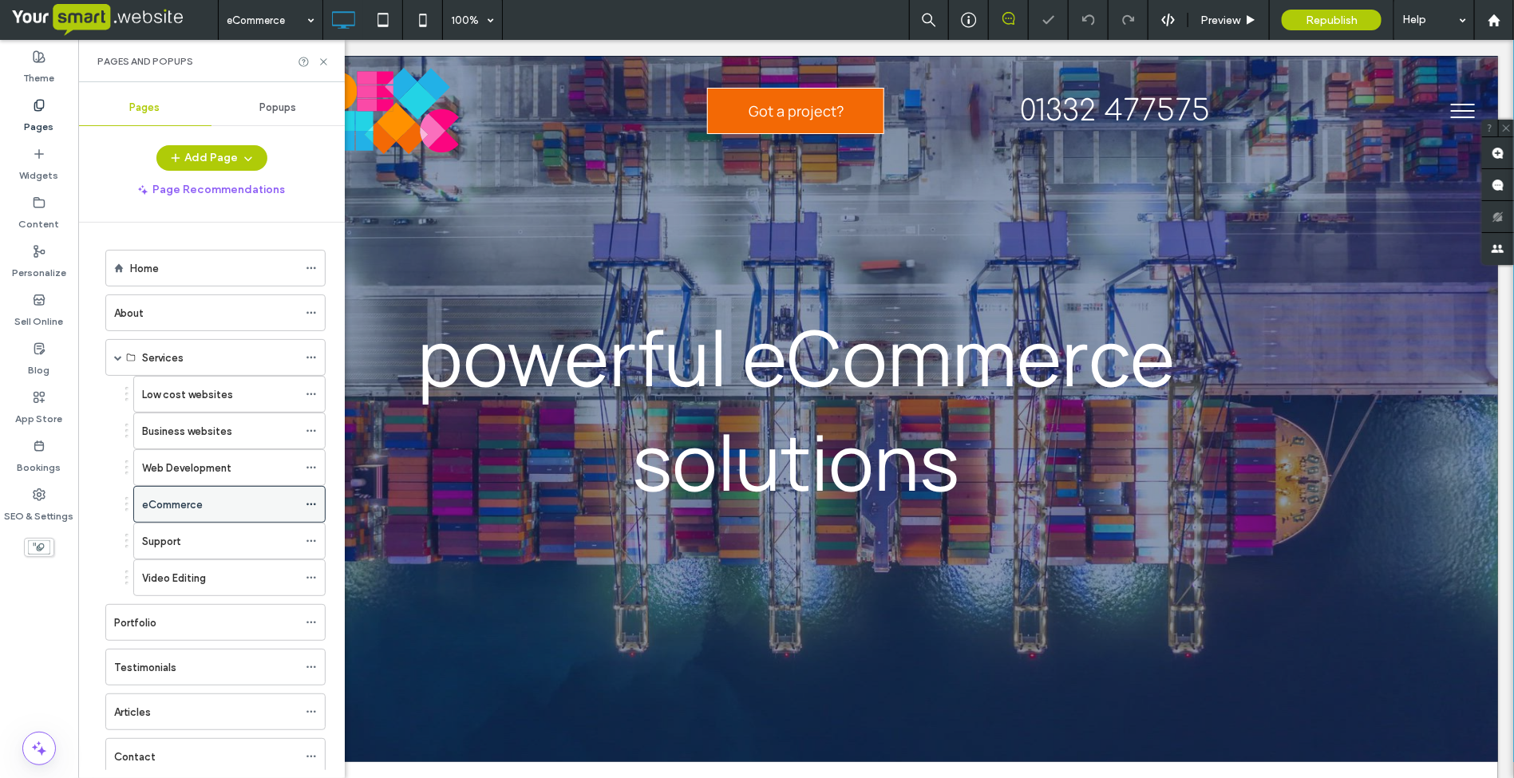
click at [315, 506] on use at bounding box center [311, 505] width 9 height 2
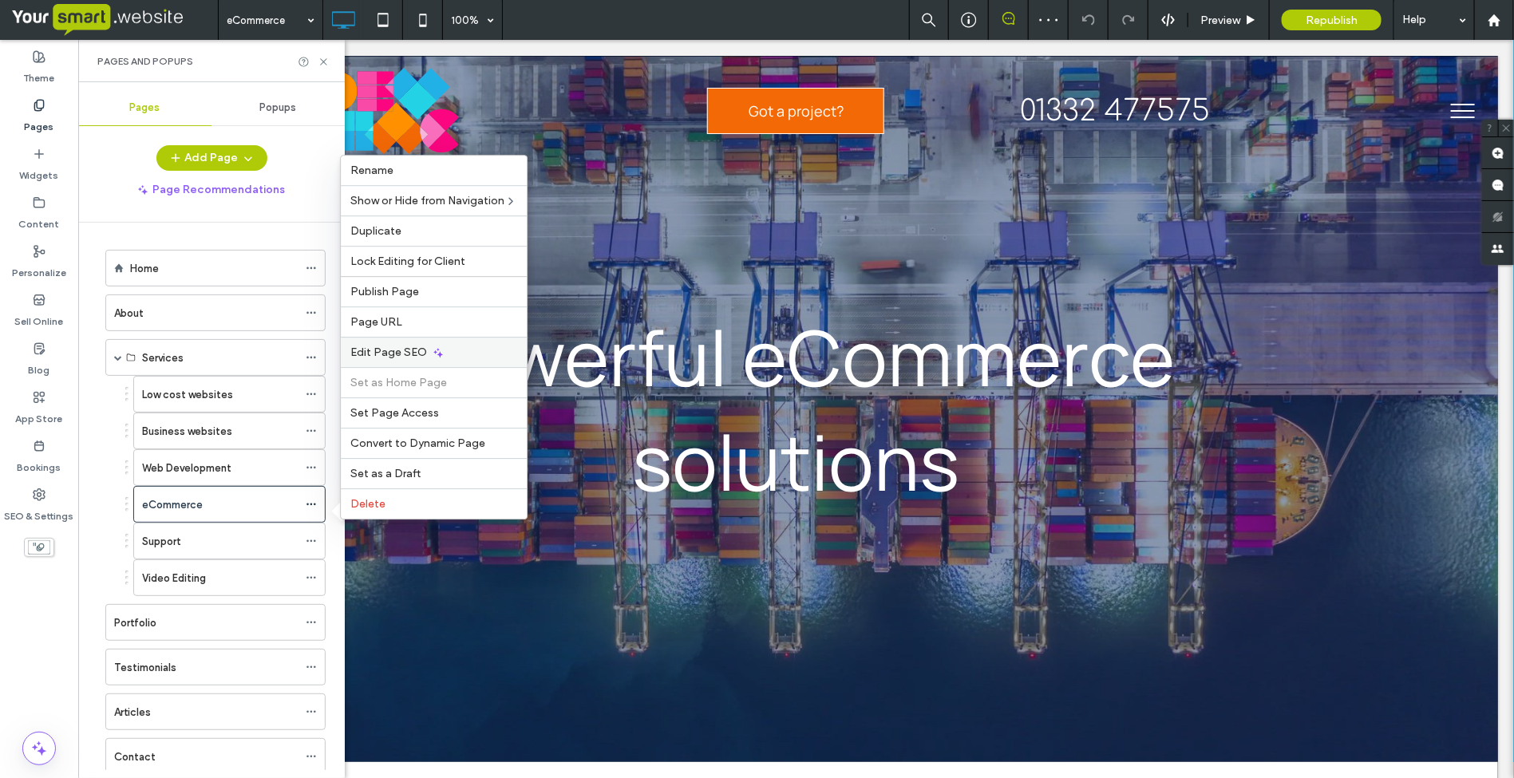
click at [415, 346] on span "Edit Page SEO" at bounding box center [388, 353] width 77 height 14
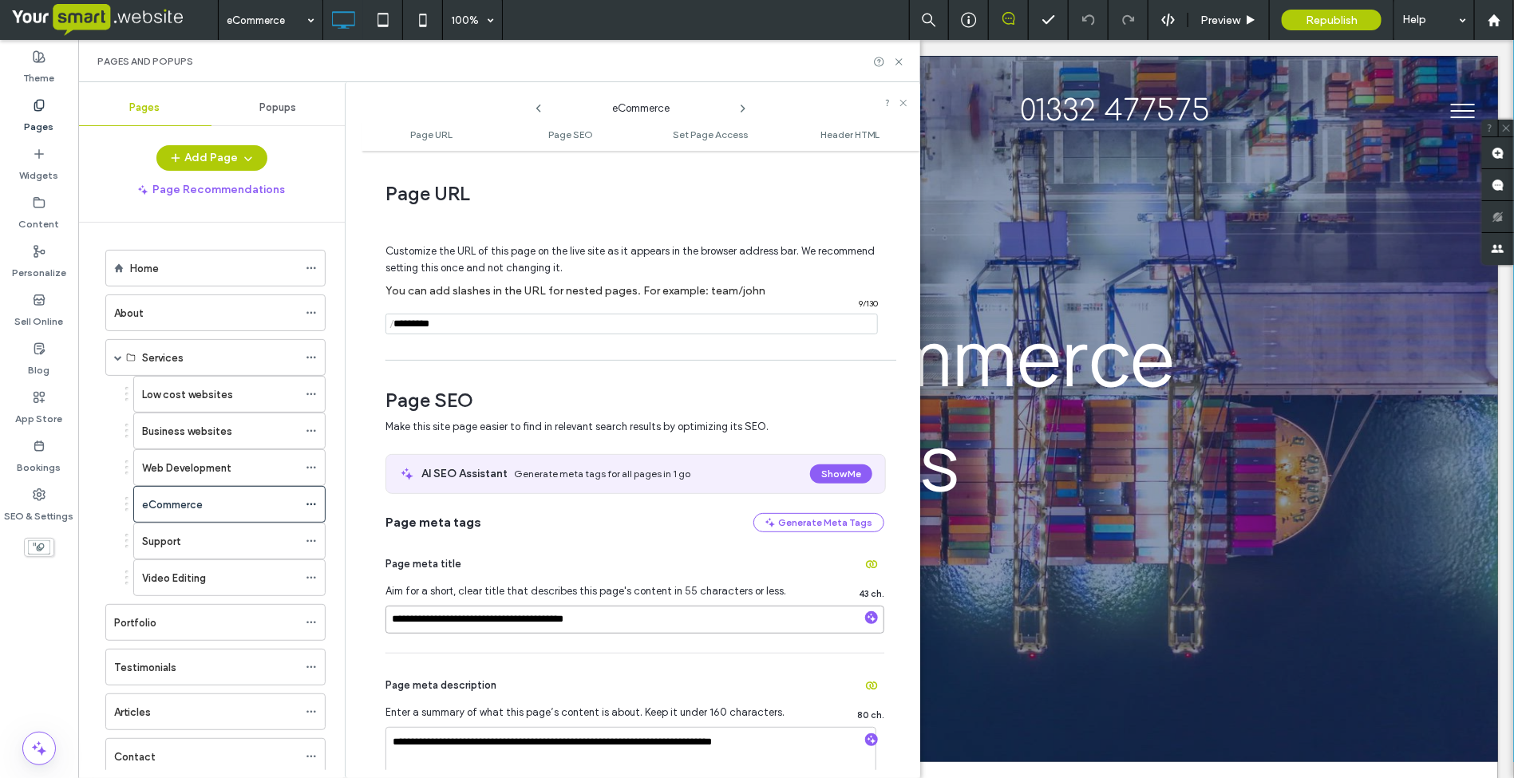
drag, startPoint x: 633, startPoint y: 623, endPoint x: 386, endPoint y: 621, distance: 247.5
click at [386, 621] on input "**********" at bounding box center [635, 620] width 499 height 28
click at [307, 544] on icon at bounding box center [311, 541] width 11 height 11
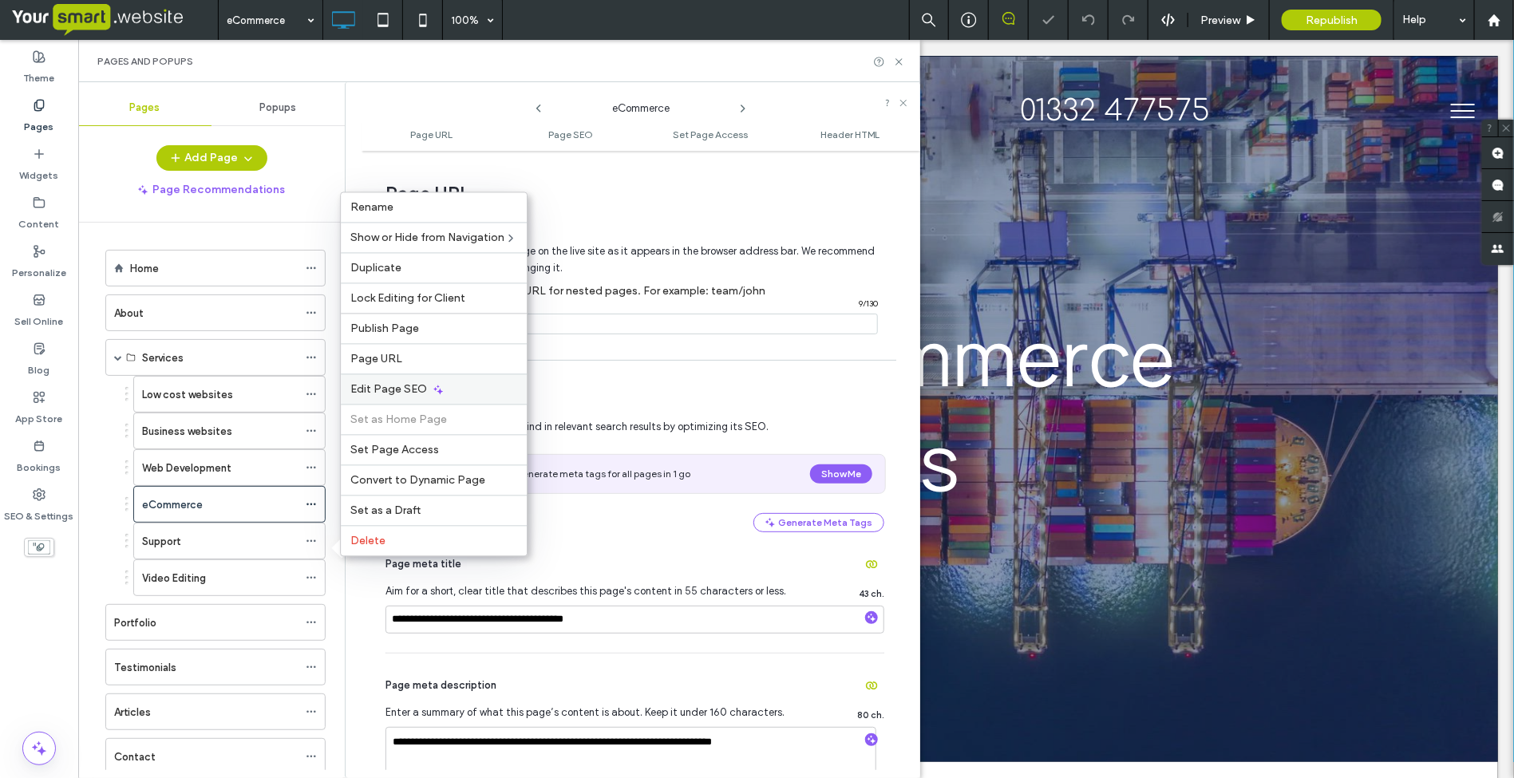
click at [437, 391] on icon at bounding box center [438, 389] width 13 height 13
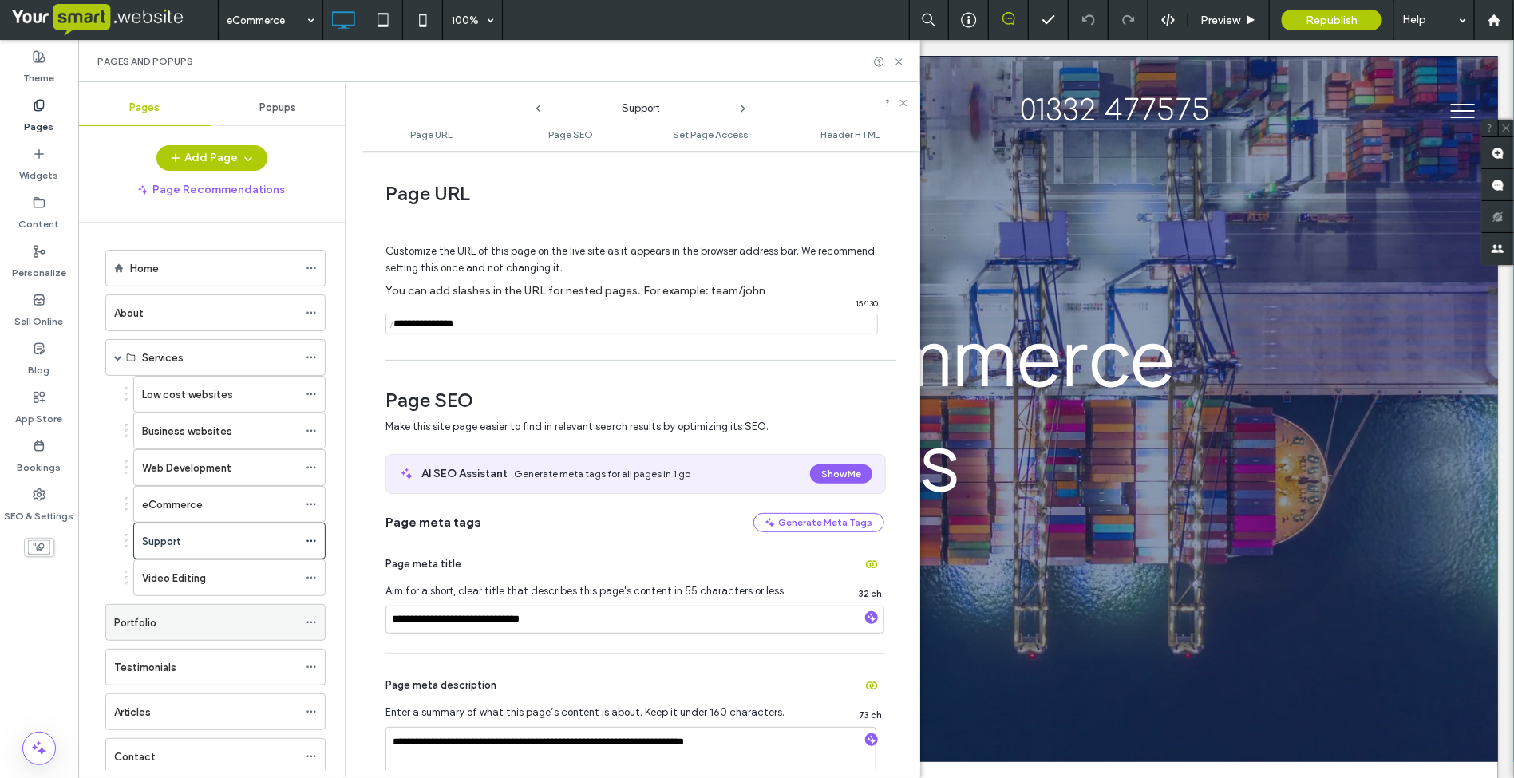
click at [178, 623] on div "Portfolio" at bounding box center [206, 623] width 184 height 17
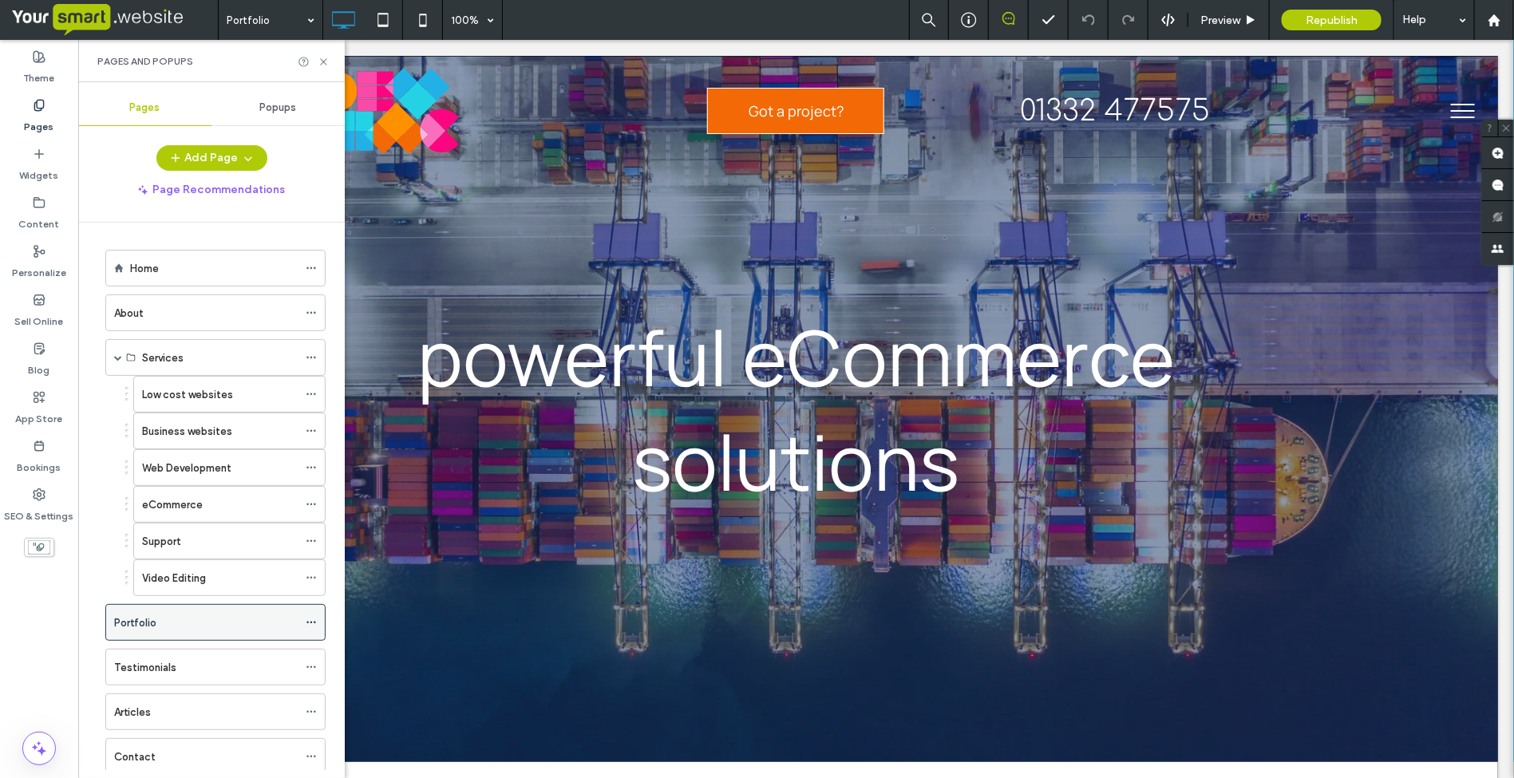
click at [312, 624] on icon at bounding box center [311, 622] width 11 height 11
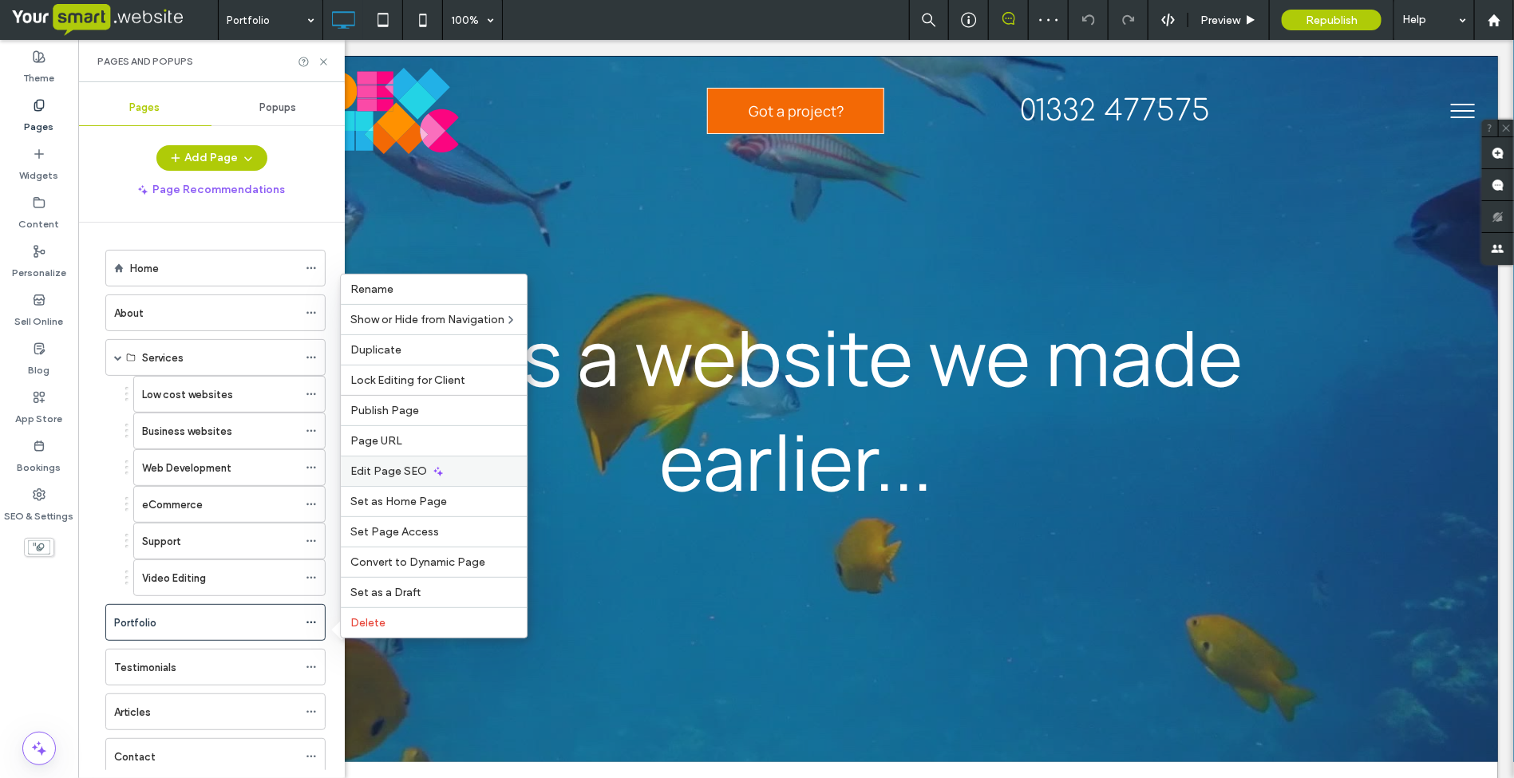
click at [432, 468] on icon at bounding box center [438, 471] width 13 height 13
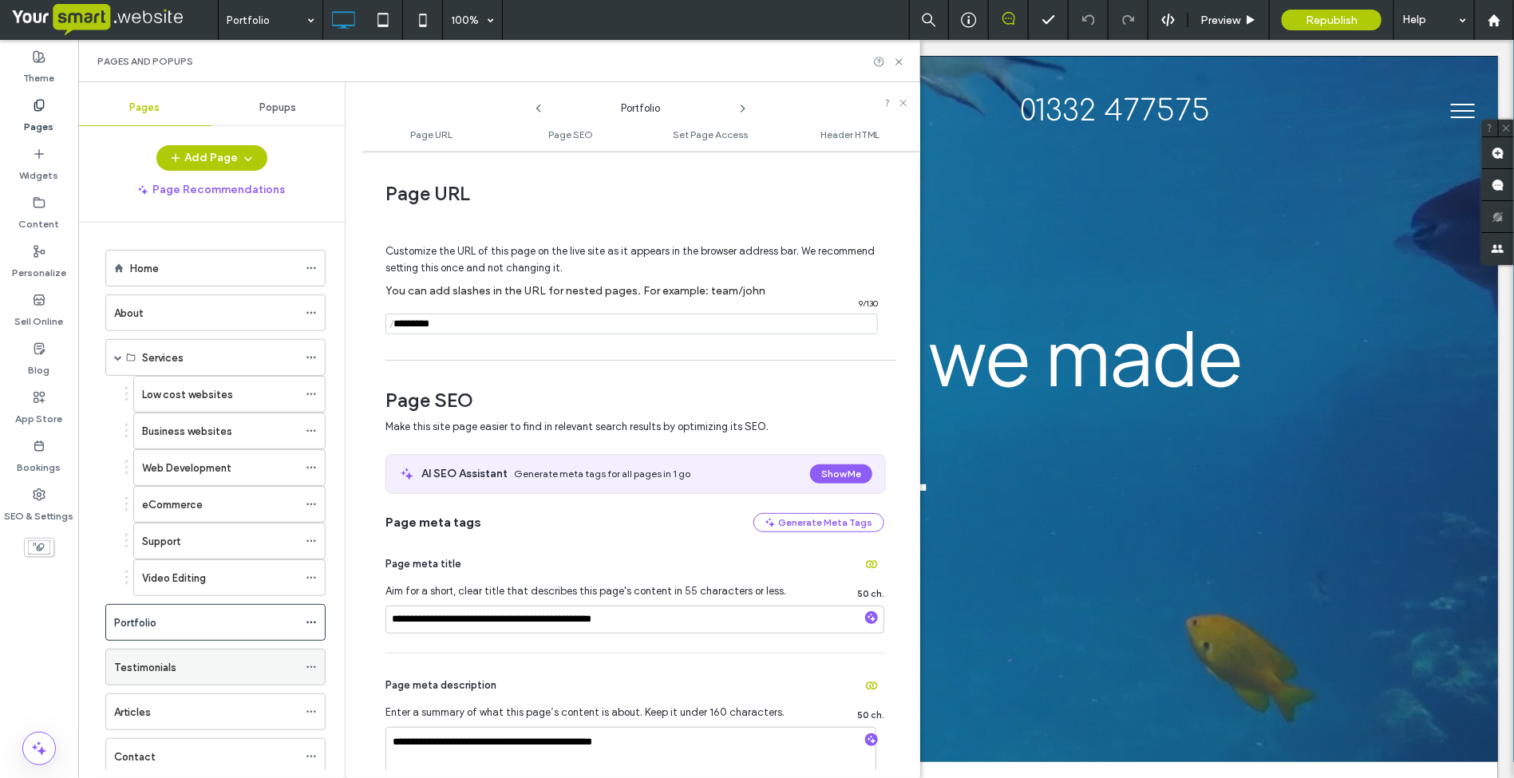
click at [309, 673] on icon at bounding box center [311, 667] width 11 height 11
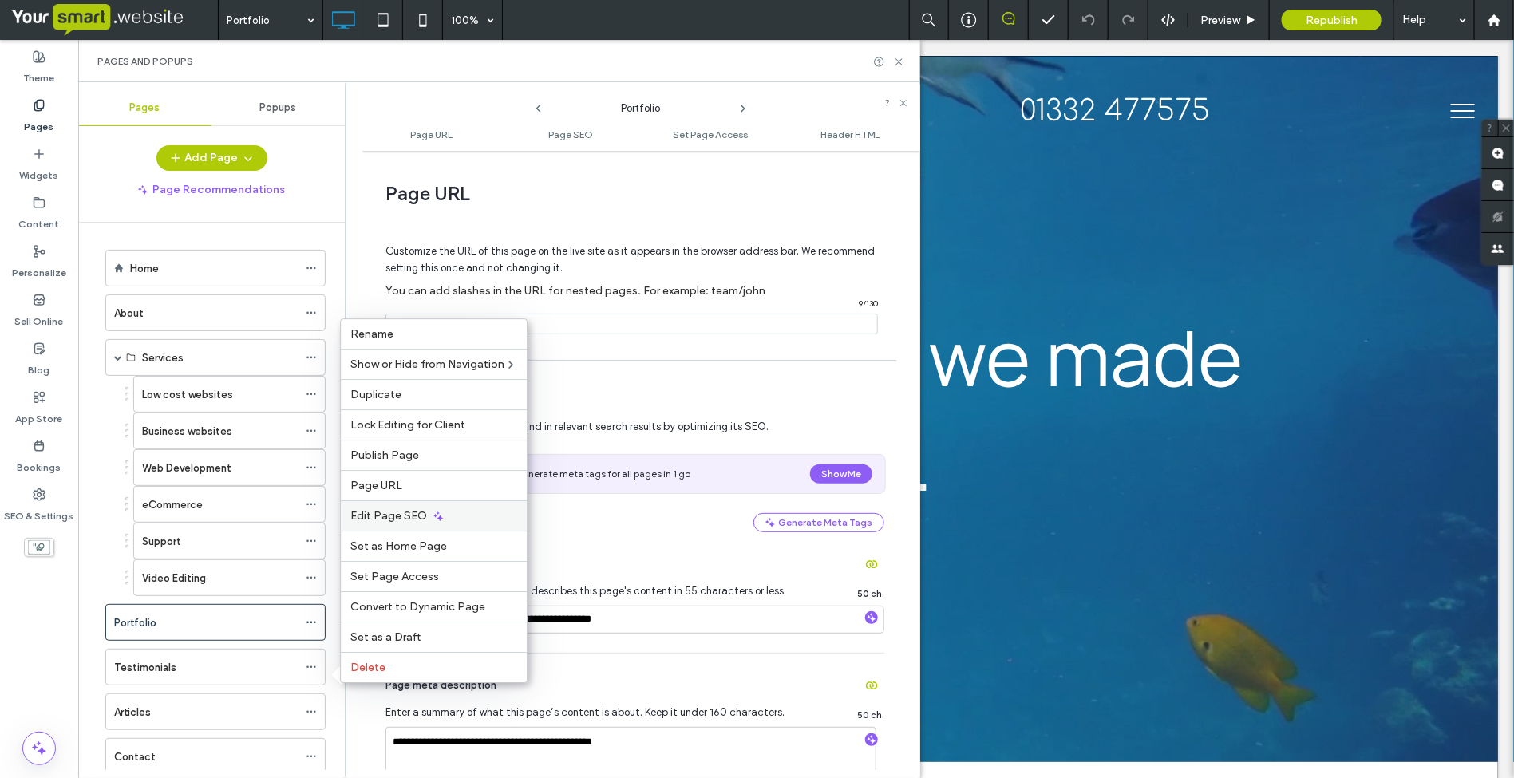
click at [416, 509] on span "Edit Page SEO" at bounding box center [388, 516] width 77 height 14
